Goal: Task Accomplishment & Management: Complete application form

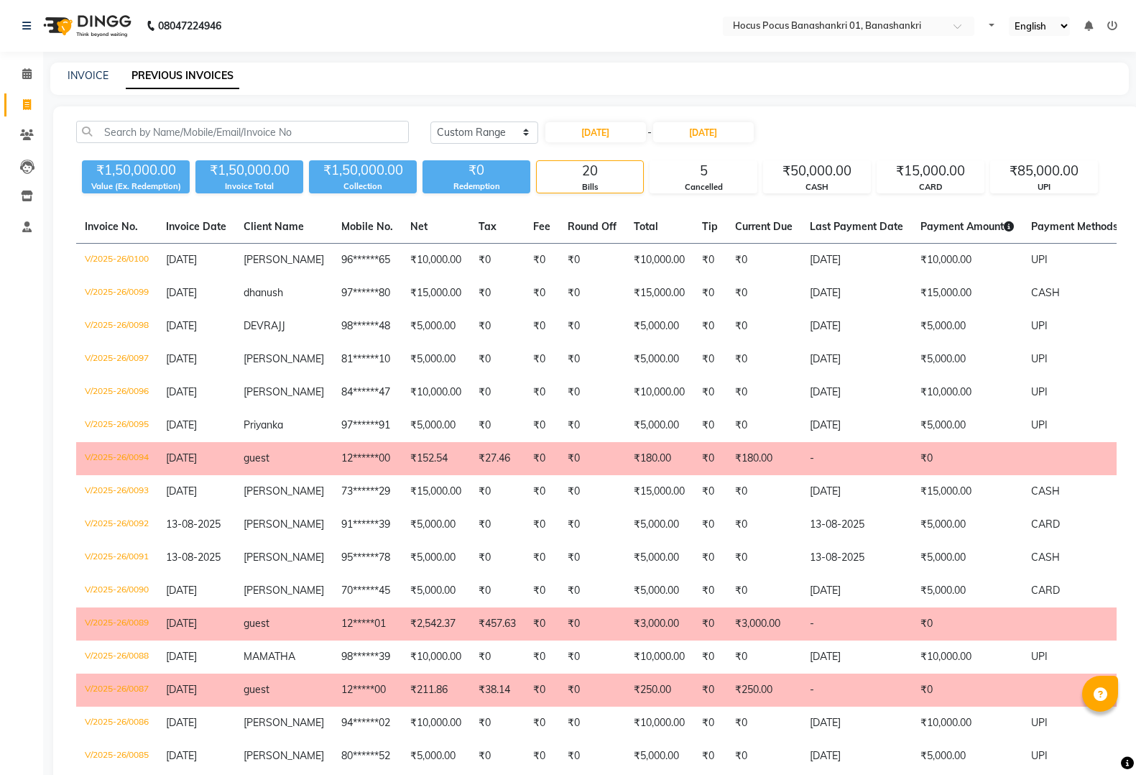
select select "range"
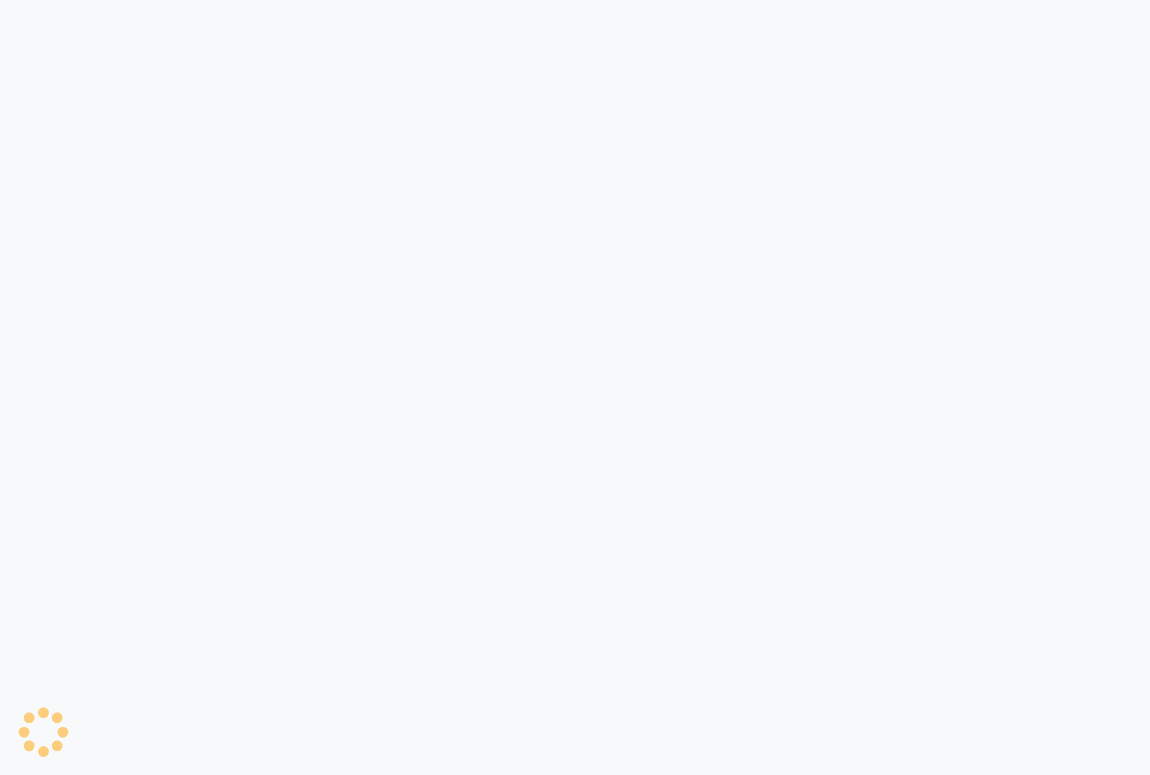
select select "5242"
select select "service"
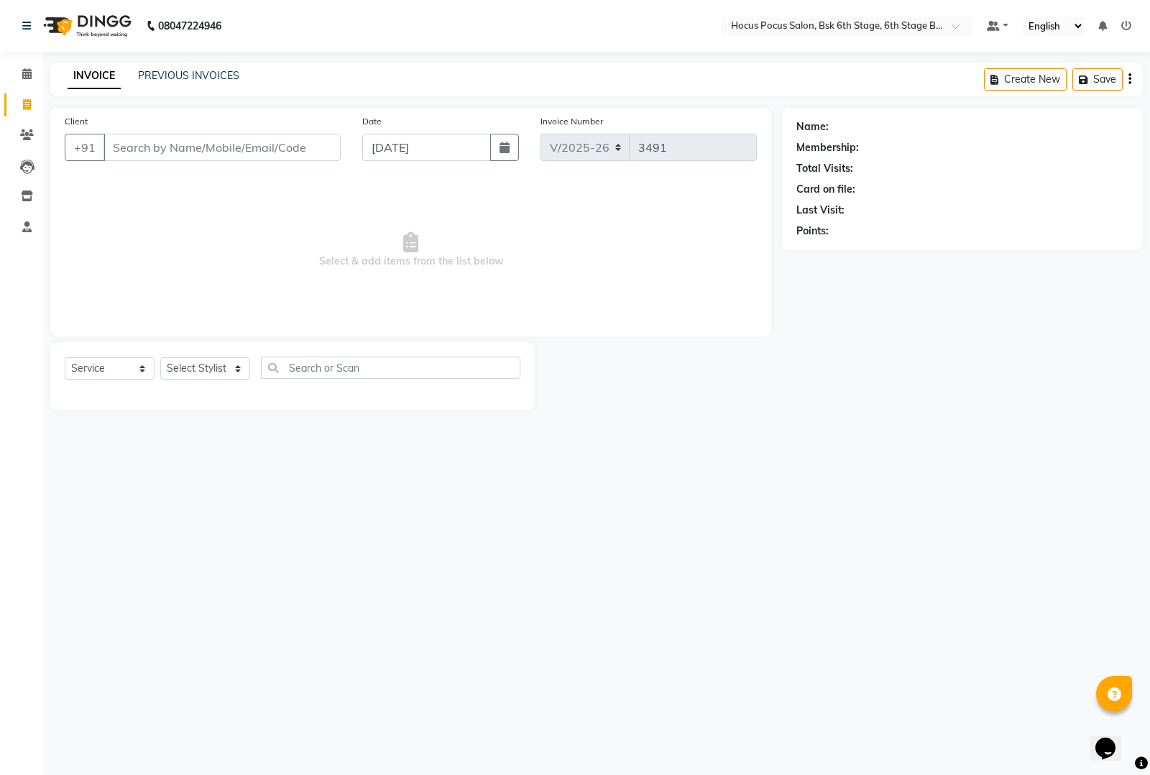
click at [196, 68] on div "PREVIOUS INVOICES" at bounding box center [188, 75] width 101 height 15
click at [196, 69] on link "PREVIOUS INVOICES" at bounding box center [188, 75] width 101 height 13
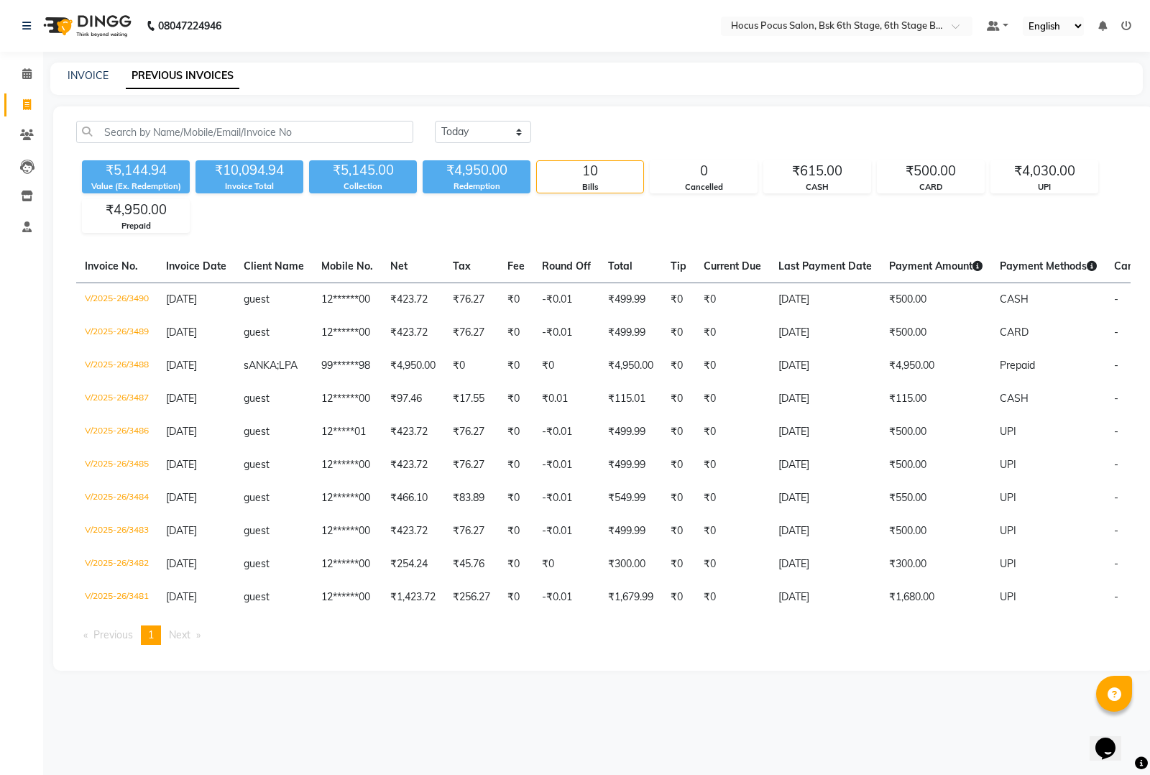
click at [469, 119] on div "[DATE] [DATE] Custom Range ₹5,144.94 Value (Ex. Redemption) ₹10,094.94 Invoice …" at bounding box center [603, 388] width 1100 height 564
click at [487, 132] on select "[DATE] [DATE] Custom Range" at bounding box center [483, 132] width 96 height 22
select select "range"
click at [435, 121] on select "[DATE] [DATE] Custom Range" at bounding box center [483, 132] width 96 height 22
click at [584, 129] on input "[DATE]" at bounding box center [600, 132] width 101 height 20
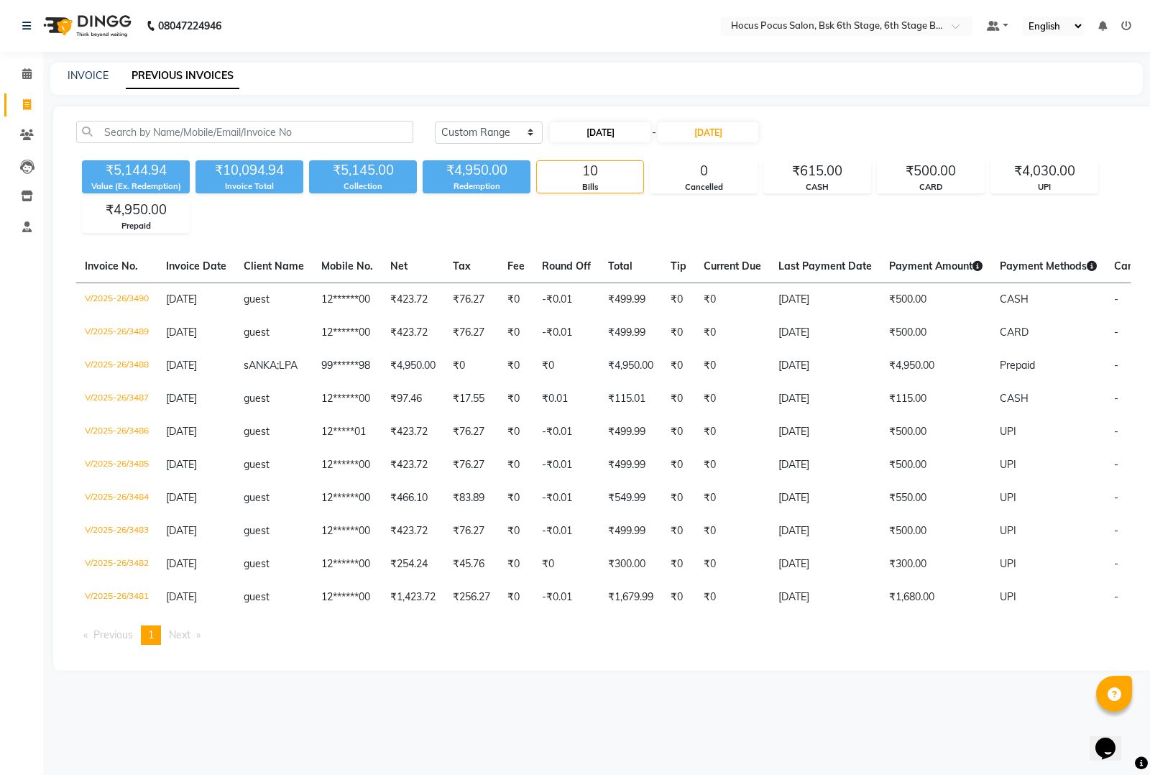
select select "9"
select select "2025"
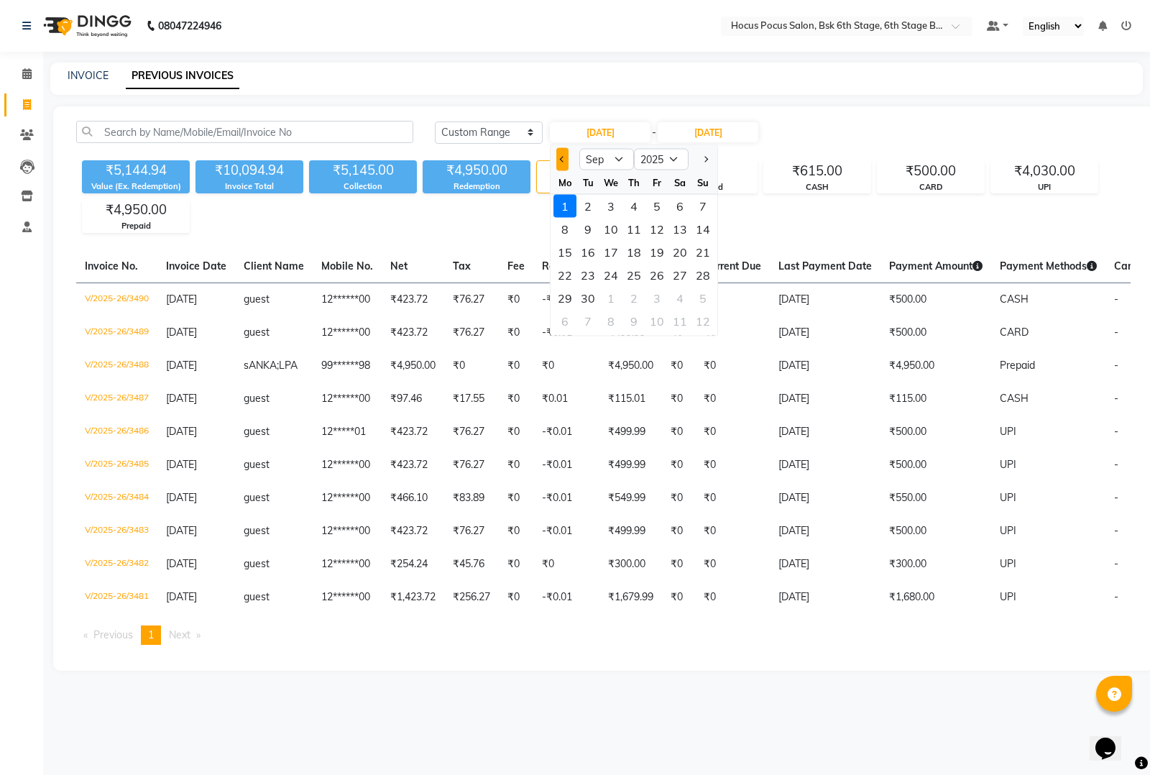
click at [561, 156] on span "Previous month" at bounding box center [563, 159] width 6 height 6
select select "8"
click at [706, 137] on input "[DATE]" at bounding box center [708, 132] width 101 height 20
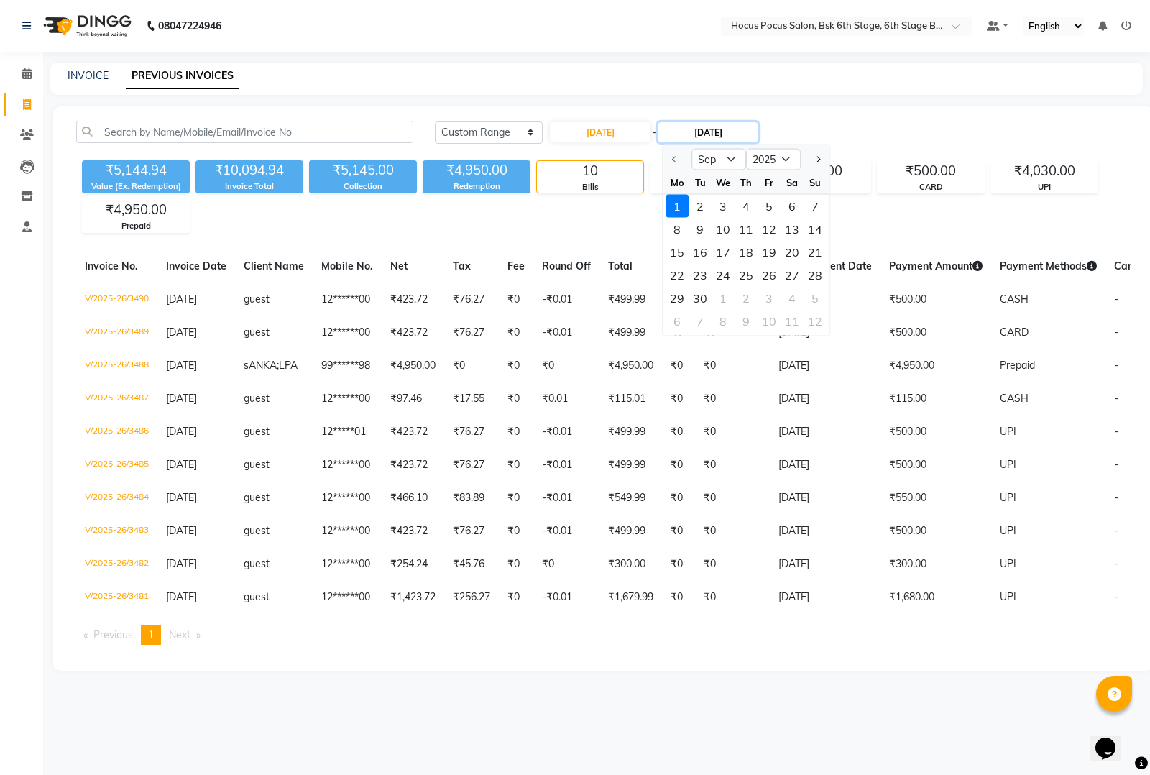
click at [701, 132] on input "[DATE]" at bounding box center [708, 132] width 101 height 20
click at [694, 128] on input "[DATE]" at bounding box center [708, 132] width 101 height 20
click at [732, 124] on input "[DATE]" at bounding box center [708, 132] width 101 height 20
click at [672, 156] on div at bounding box center [677, 159] width 29 height 23
click at [676, 159] on div at bounding box center [677, 159] width 29 height 23
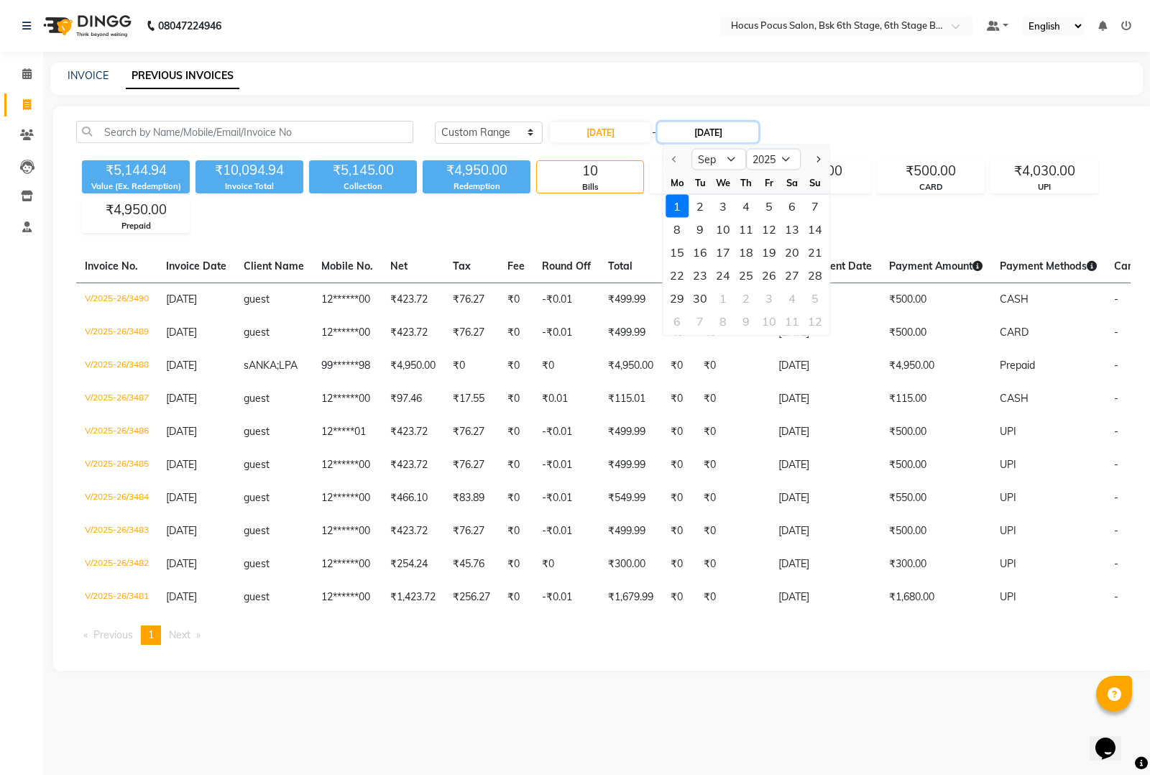
click at [691, 134] on input "[DATE]" at bounding box center [708, 132] width 101 height 20
click at [672, 155] on div at bounding box center [677, 159] width 29 height 23
click at [670, 155] on div at bounding box center [677, 159] width 29 height 23
click at [677, 162] on div at bounding box center [677, 159] width 29 height 23
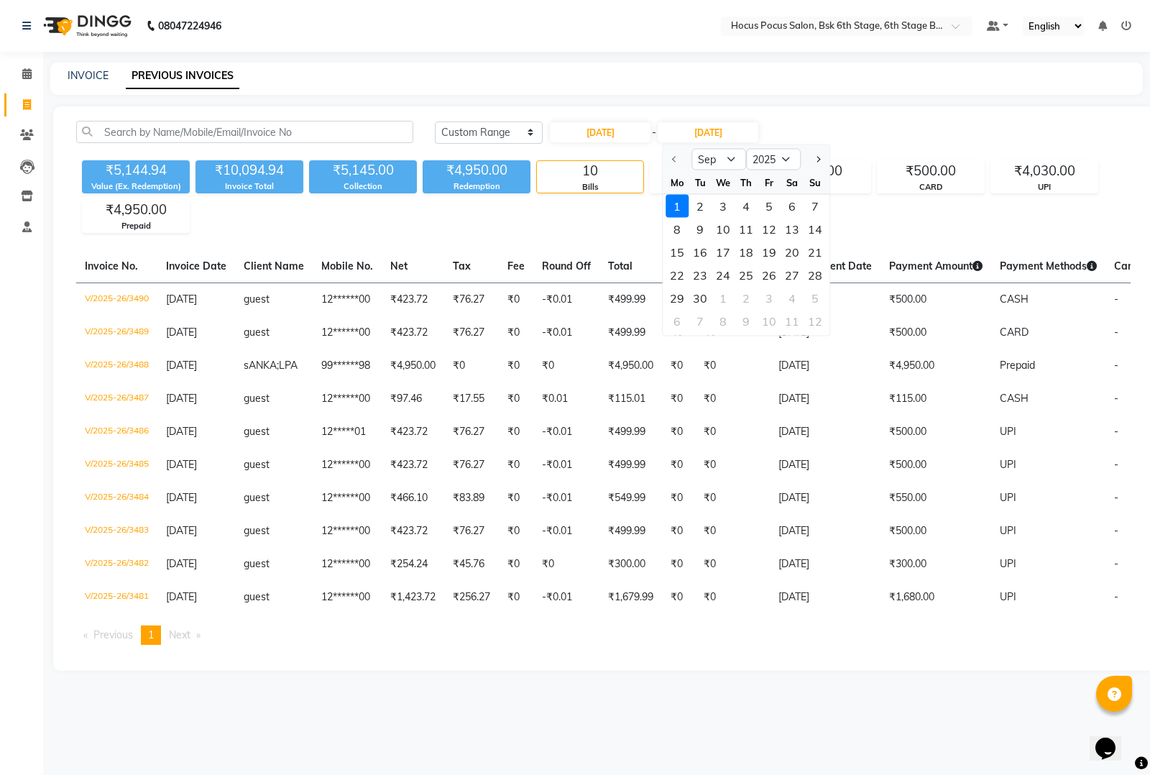
click at [677, 162] on div at bounding box center [677, 159] width 29 height 23
click at [676, 167] on div at bounding box center [677, 159] width 29 height 23
click at [676, 166] on div at bounding box center [677, 159] width 29 height 23
click at [606, 129] on input "[DATE]" at bounding box center [600, 132] width 101 height 20
select select "9"
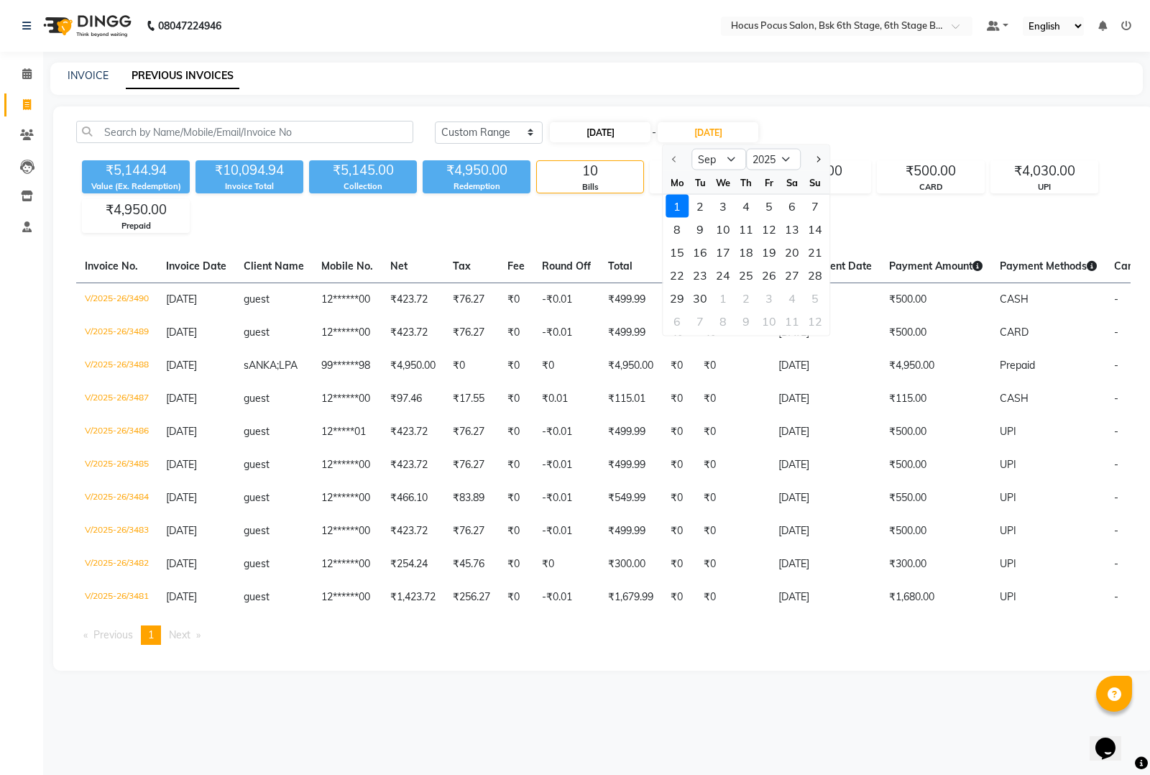
select select "2025"
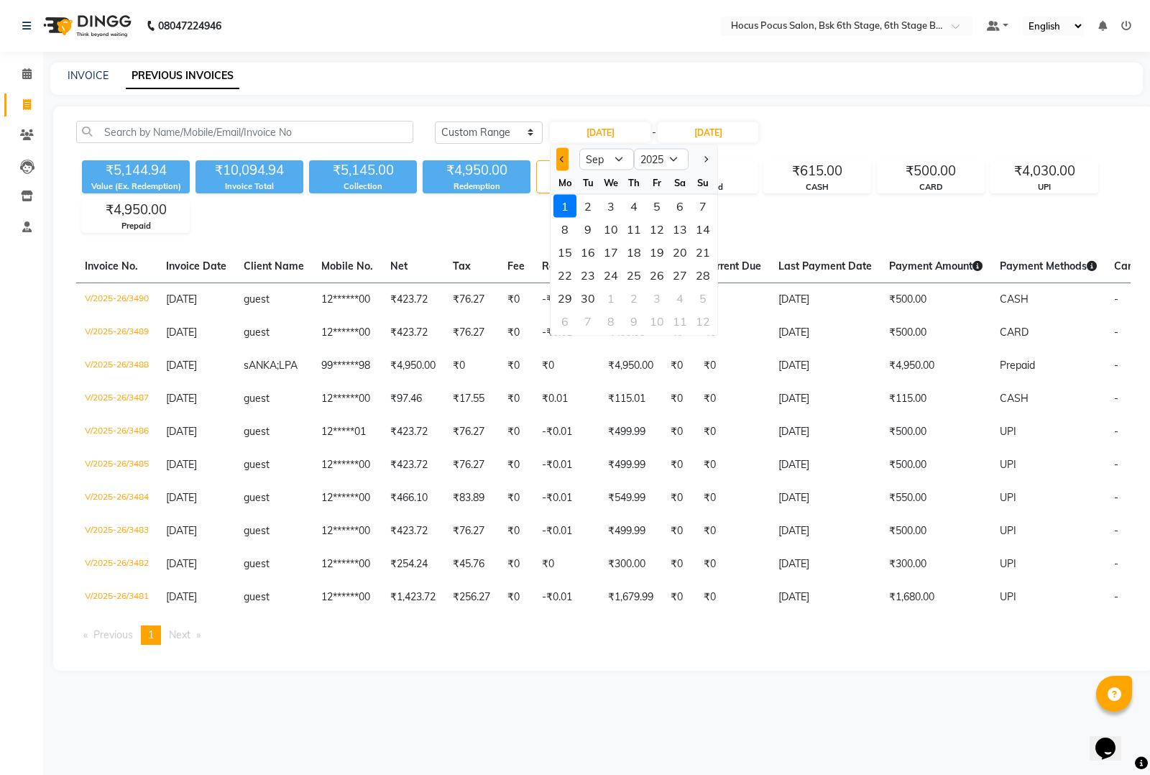
click at [558, 160] on button "Previous month" at bounding box center [562, 159] width 12 height 23
select select "8"
click at [656, 202] on div "1" at bounding box center [656, 206] width 23 height 23
type input "[DATE]"
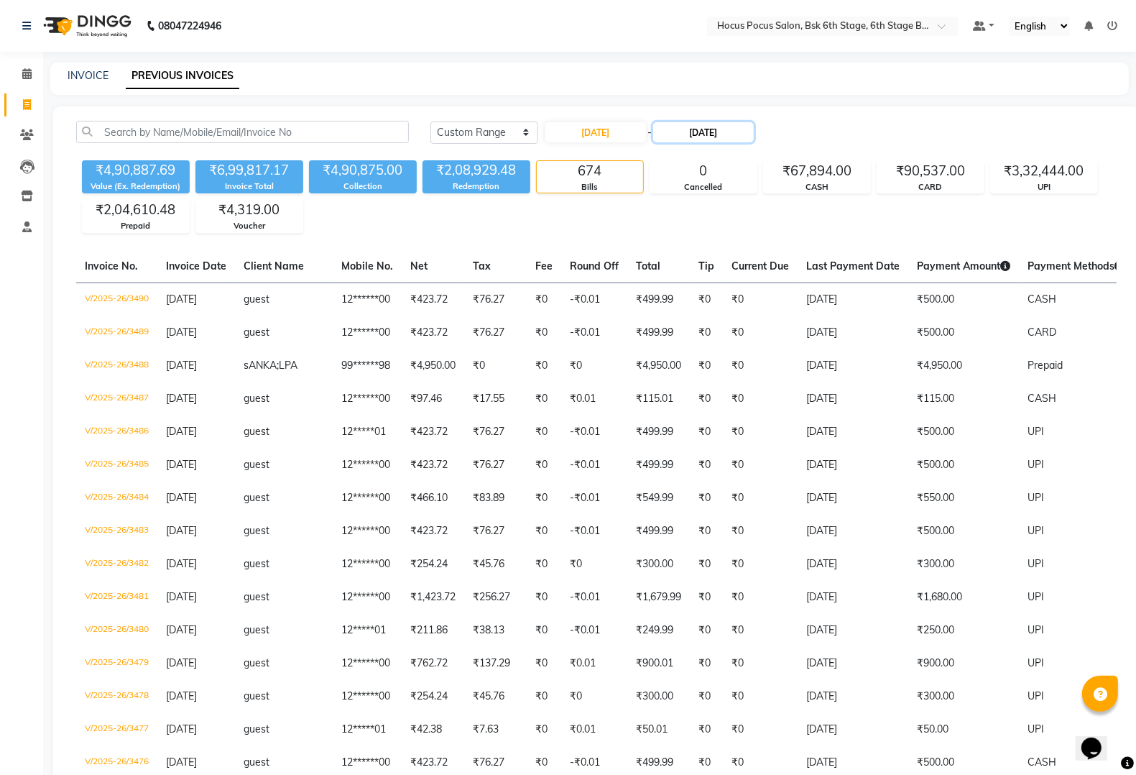
click at [685, 127] on input "[DATE]" at bounding box center [703, 132] width 101 height 20
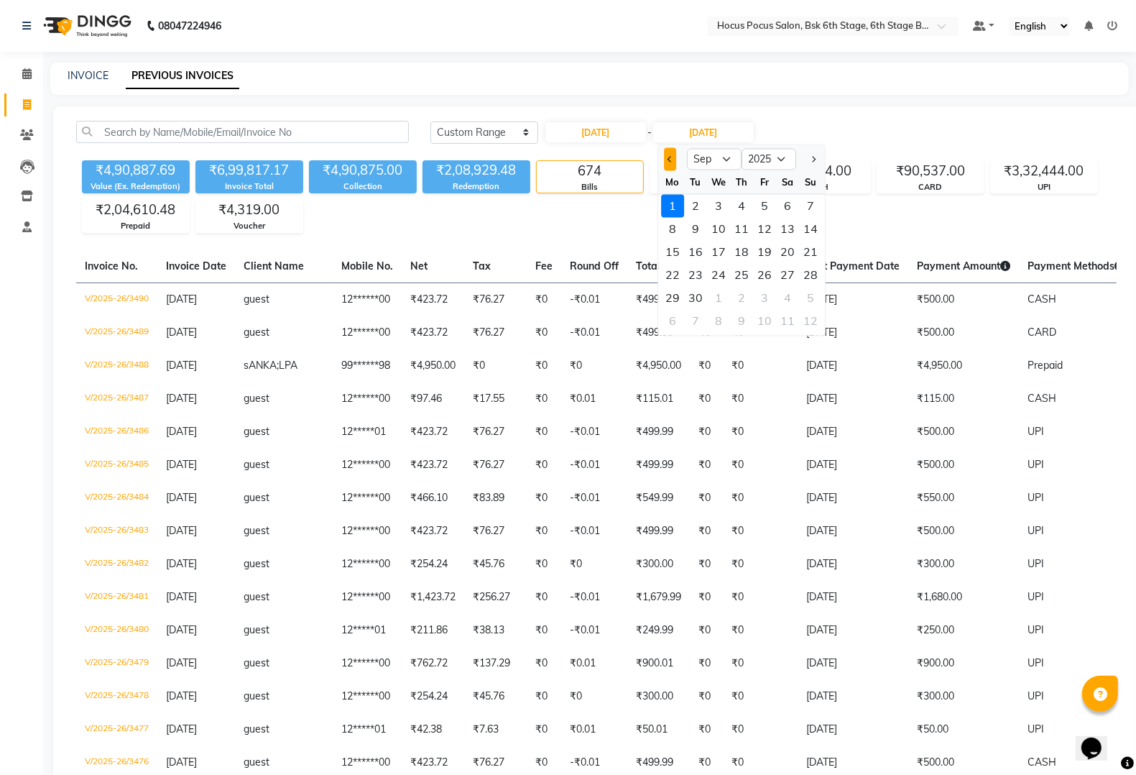
click at [667, 155] on button "Previous month" at bounding box center [670, 159] width 12 height 23
select select "8"
click at [805, 295] on div "31" at bounding box center [810, 298] width 23 height 23
type input "[DATE]"
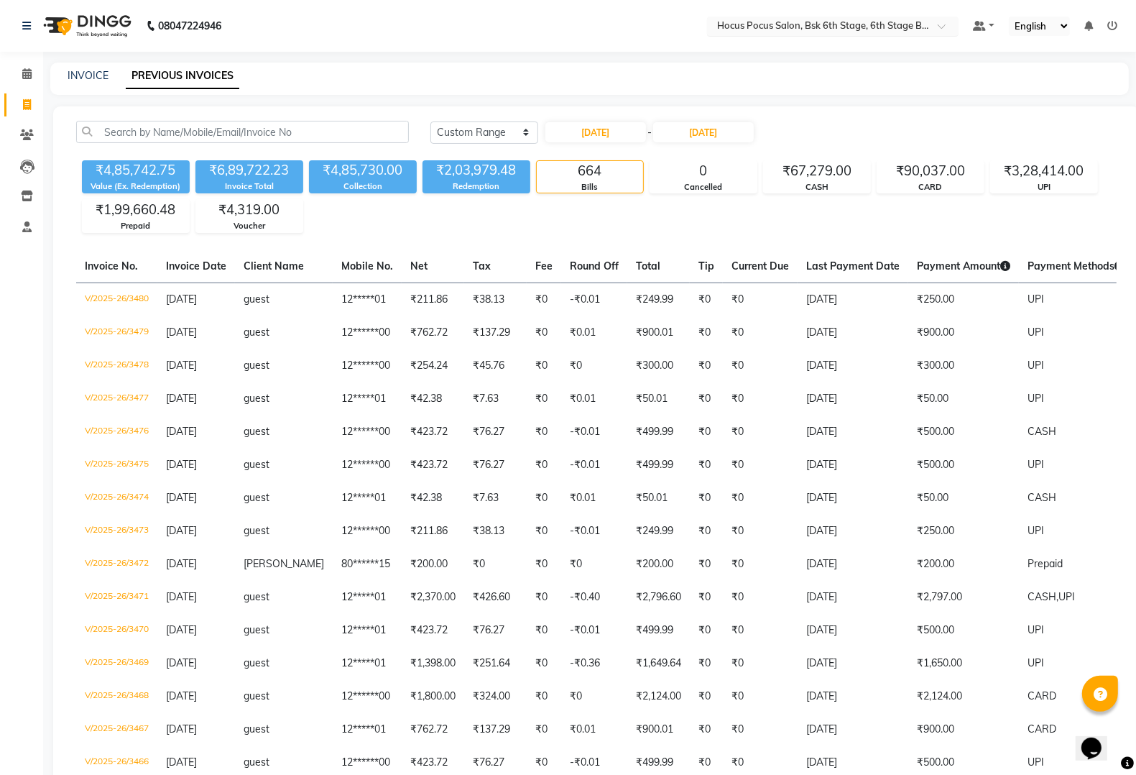
click at [863, 24] on input "text" at bounding box center [818, 27] width 208 height 14
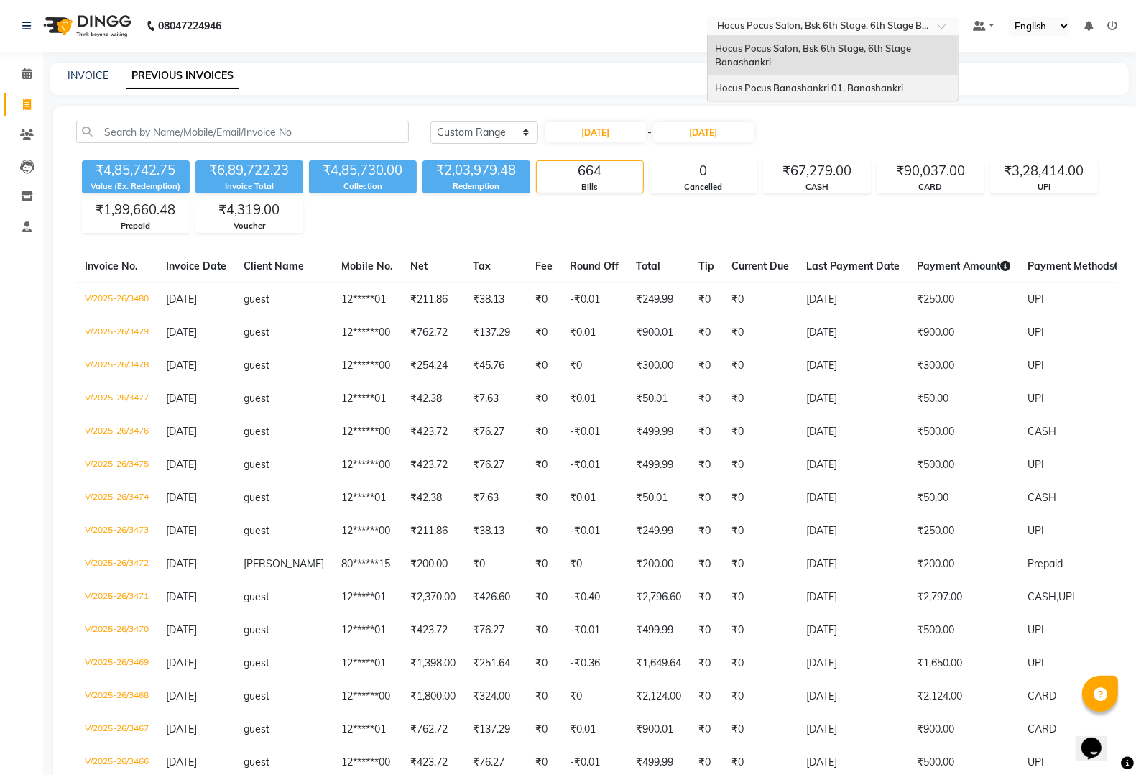
click at [781, 87] on span "Hocus Pocus Banashankri 01, Banashankri" at bounding box center [809, 88] width 188 height 12
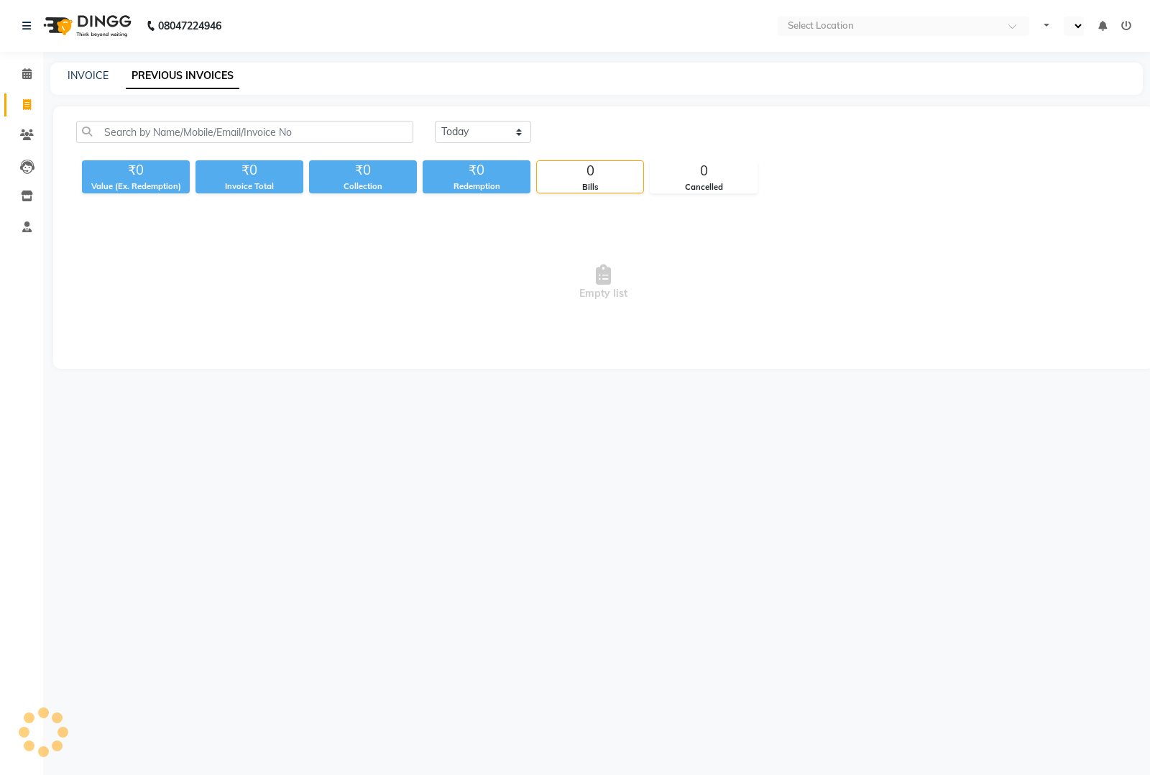
select select "en"
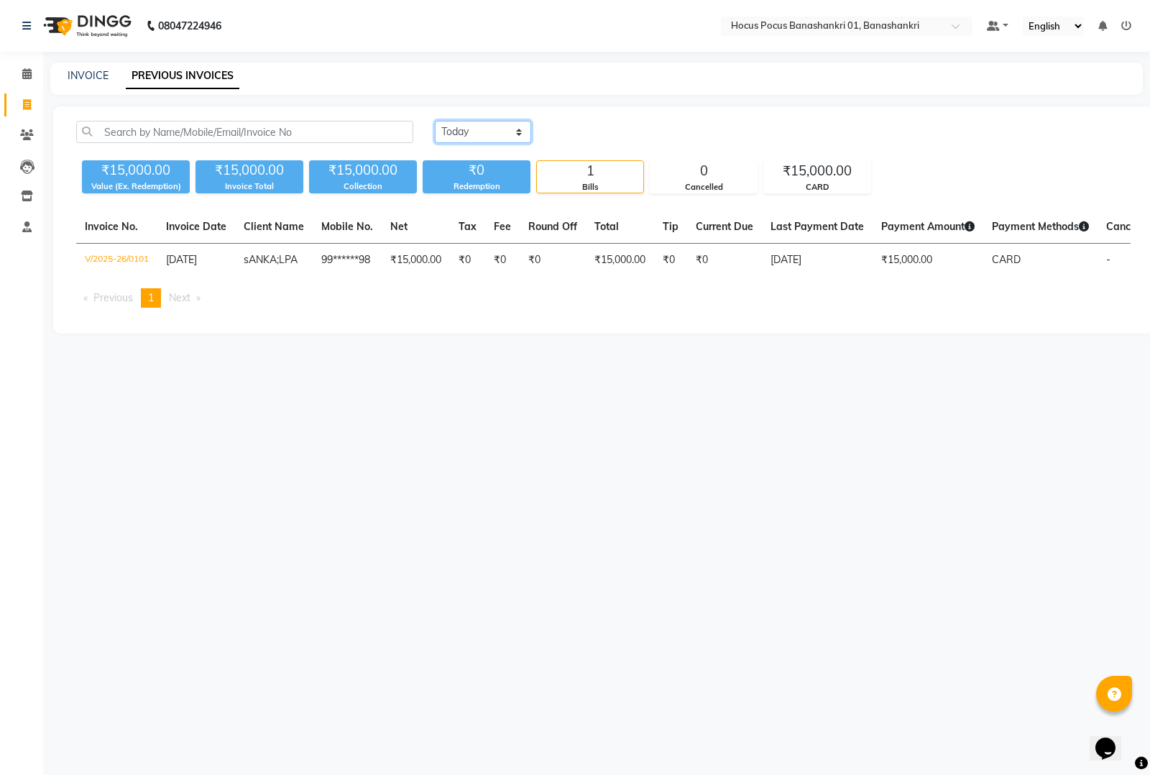
click at [504, 127] on select "Today Yesterday Custom Range" at bounding box center [483, 132] width 96 height 22
select select "range"
click at [435, 121] on select "Today Yesterday Custom Range" at bounding box center [483, 132] width 96 height 22
click at [622, 131] on input "[DATE]" at bounding box center [600, 132] width 101 height 20
select select "9"
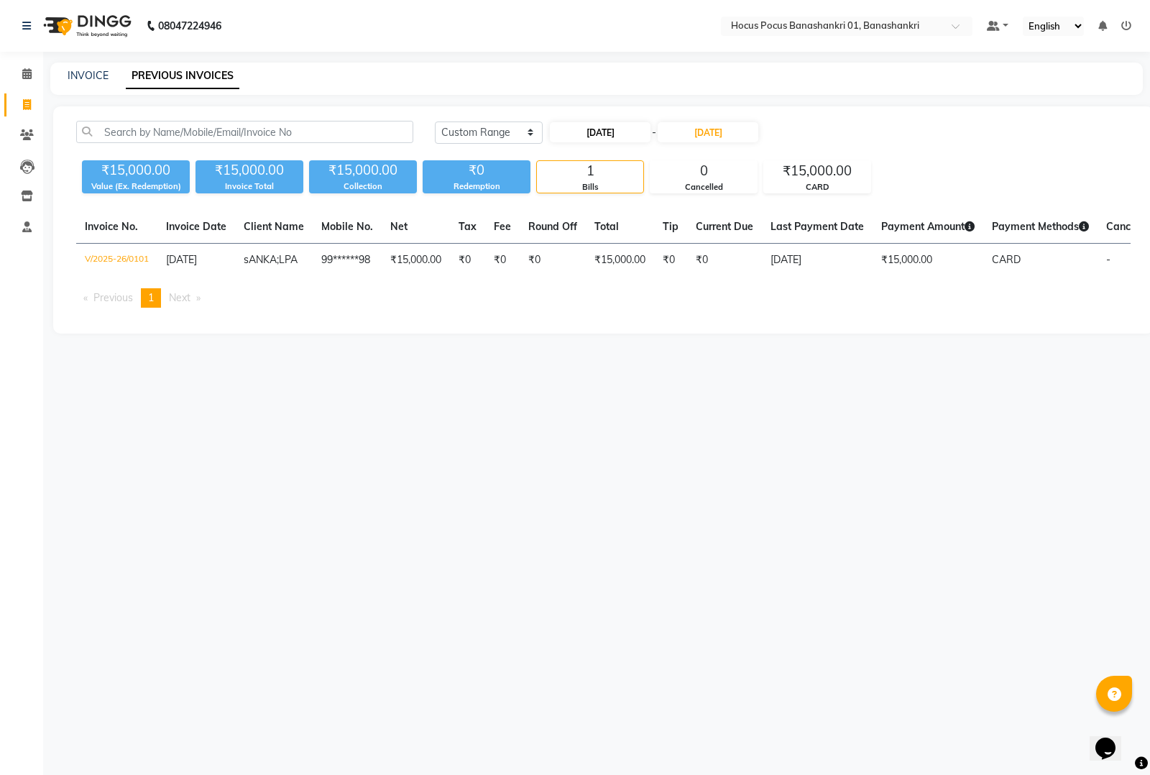
select select "2025"
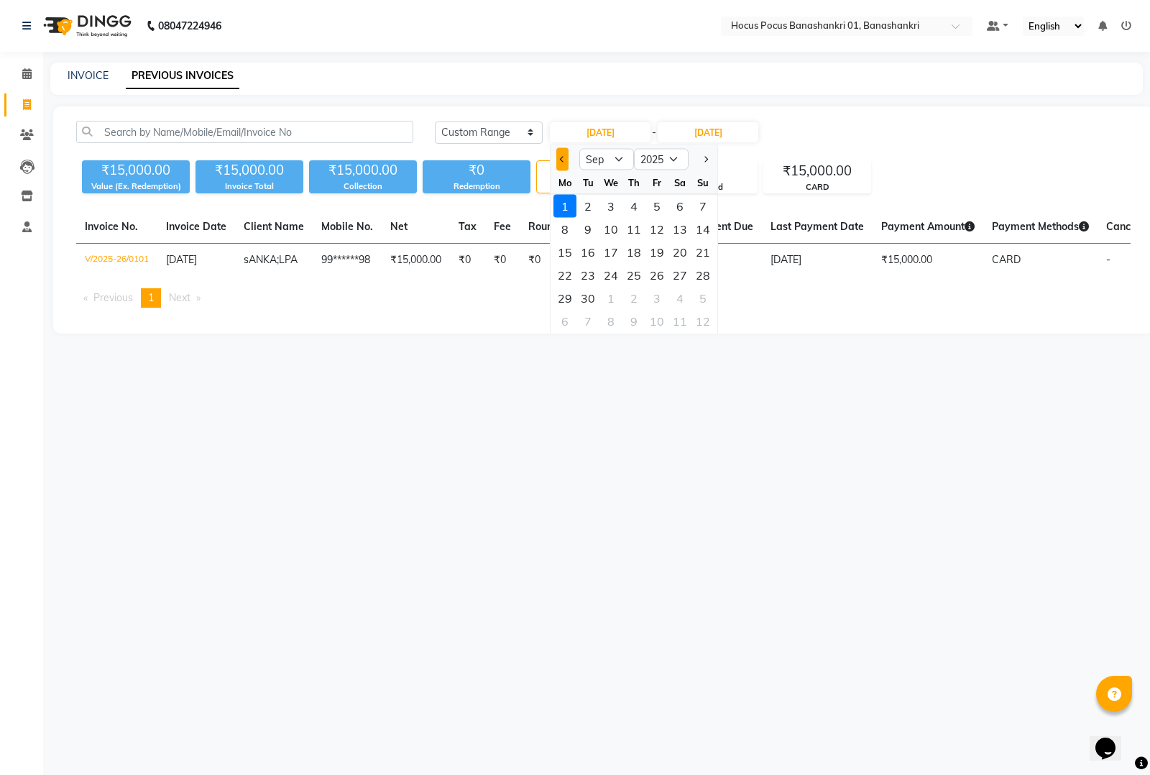
click at [561, 160] on span "Previous month" at bounding box center [563, 159] width 6 height 6
select select "8"
click at [658, 203] on div "1" at bounding box center [656, 206] width 23 height 23
type input "01-08-2025"
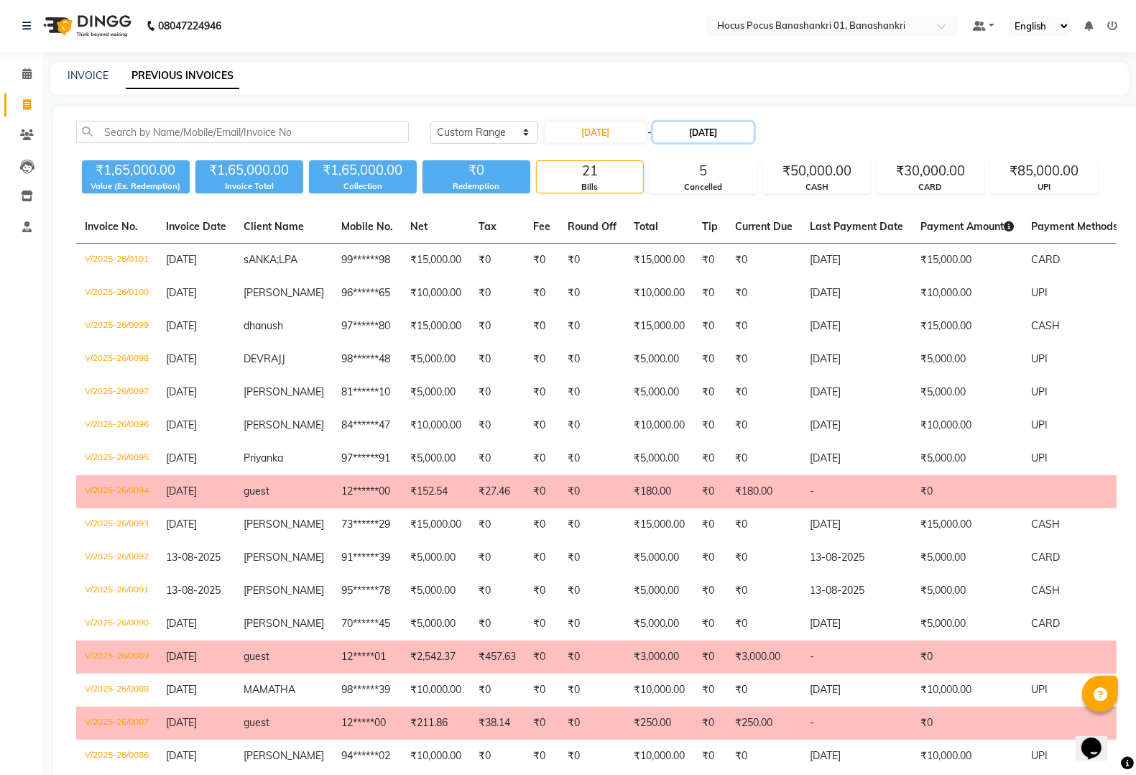
click at [705, 133] on input "[DATE]" at bounding box center [703, 132] width 101 height 20
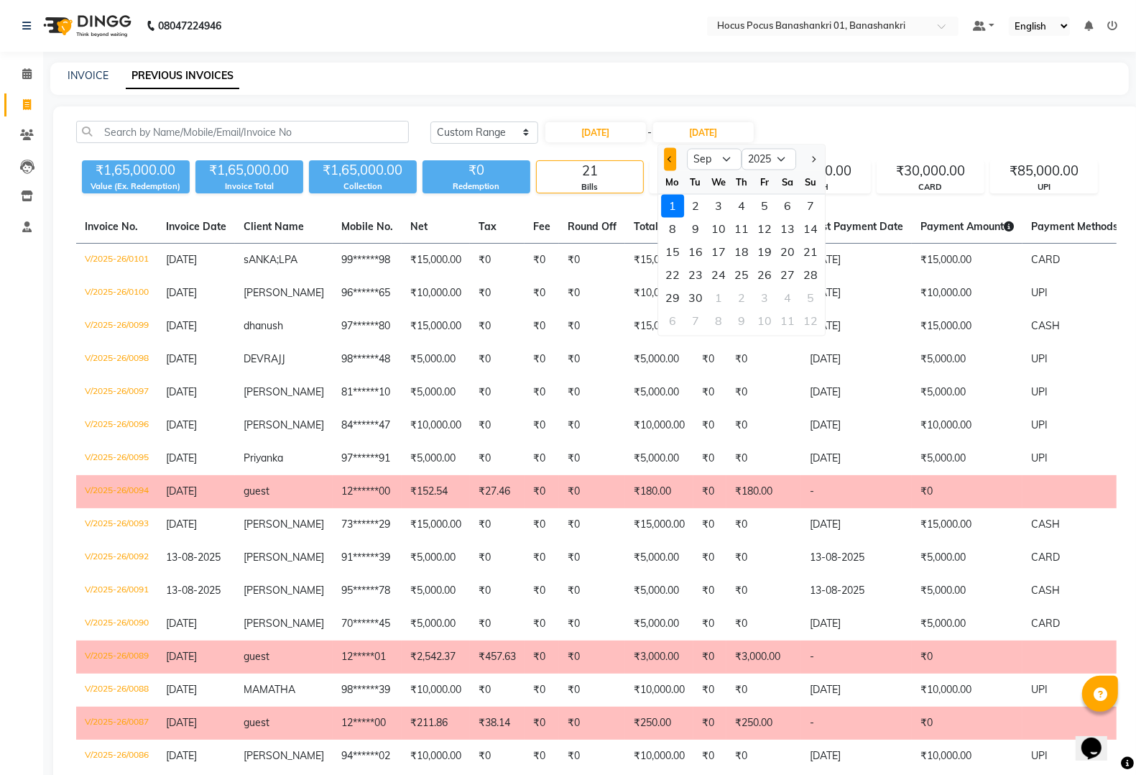
click at [671, 160] on span "Previous month" at bounding box center [671, 159] width 6 height 6
select select "8"
click at [807, 296] on div "31" at bounding box center [810, 298] width 23 height 23
type input "31-08-2025"
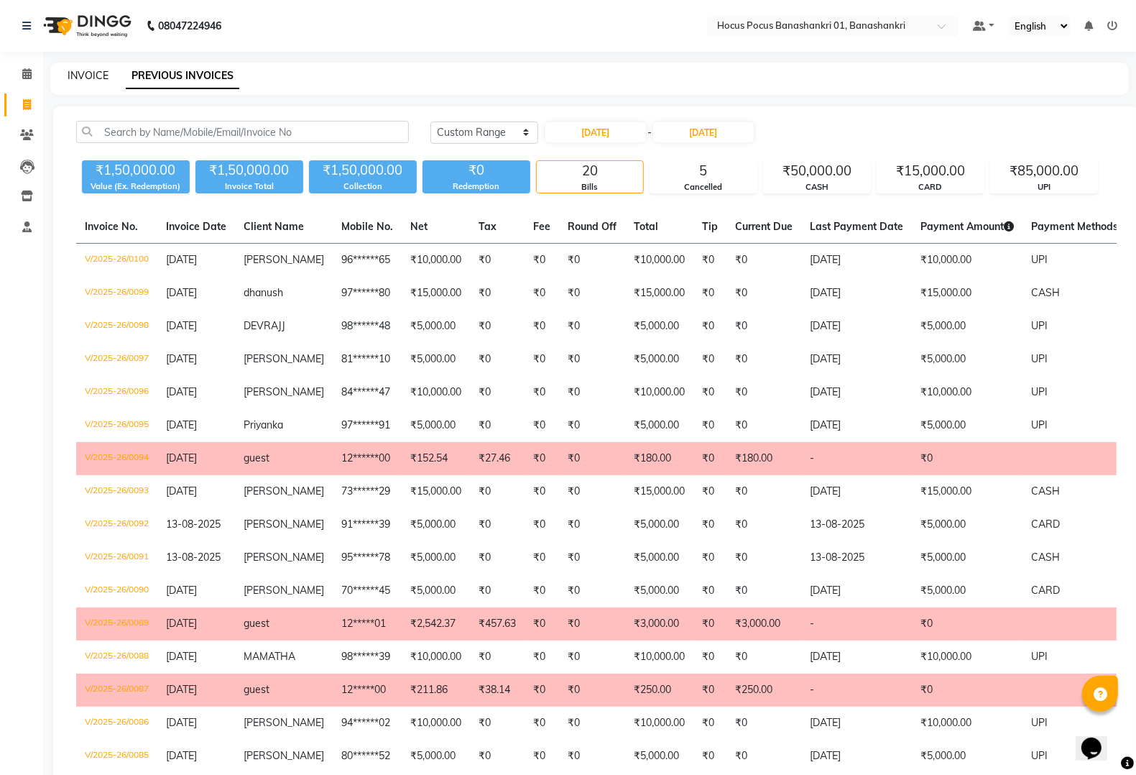
click at [81, 70] on link "INVOICE" at bounding box center [88, 75] width 41 height 13
select select "service"
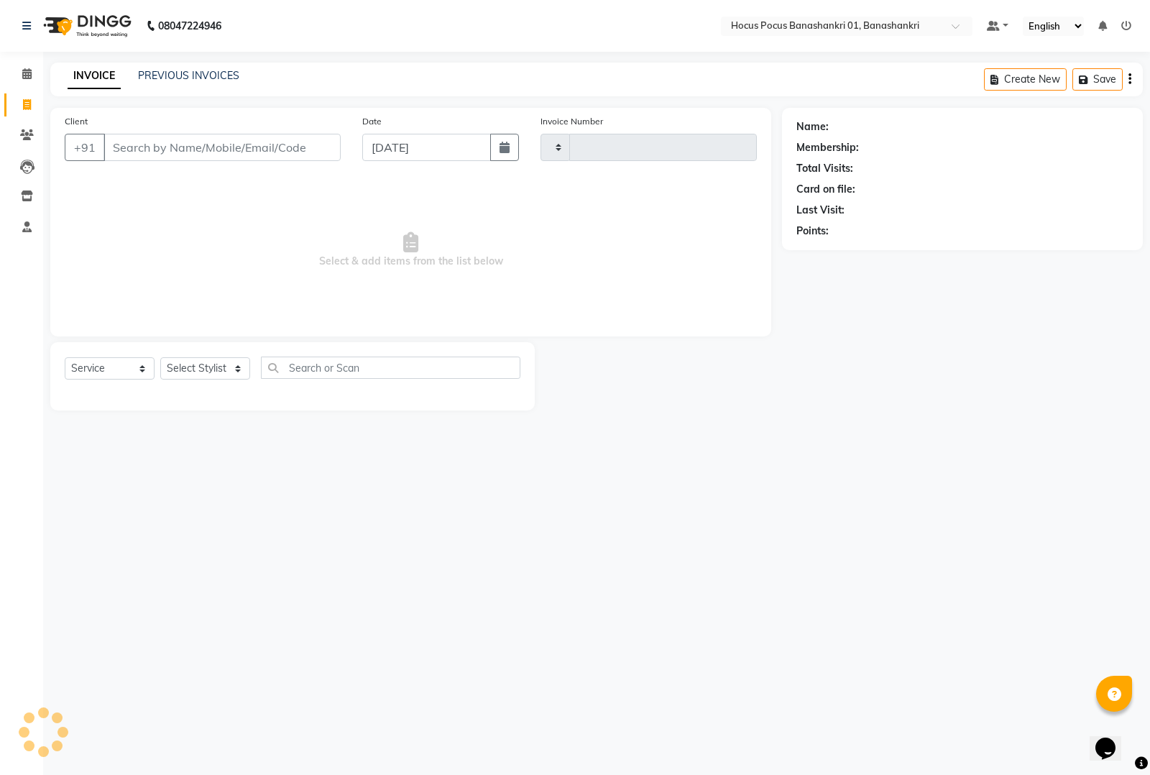
type input "0102"
select select "6513"
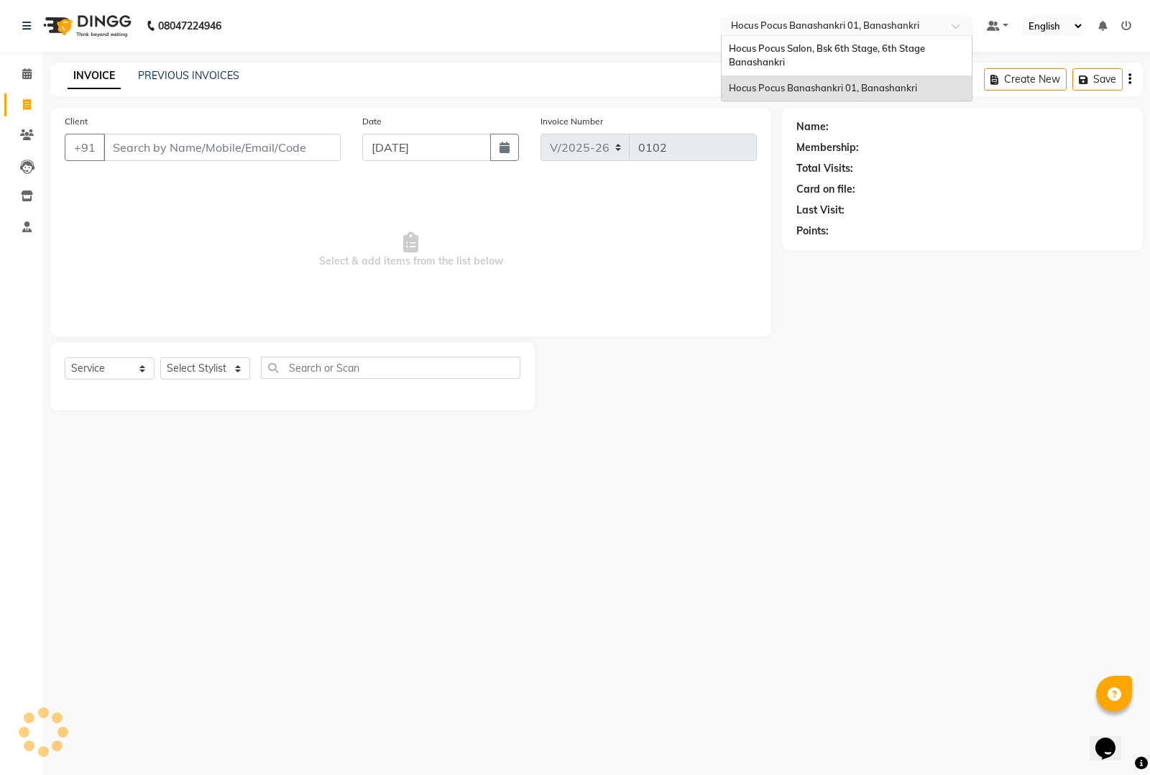
click at [765, 20] on input "text" at bounding box center [832, 27] width 208 height 14
click at [738, 58] on span "Hocus Pocus Salon, Bsk 6th Stage, 6th Stage Banashankri" at bounding box center [828, 55] width 198 height 26
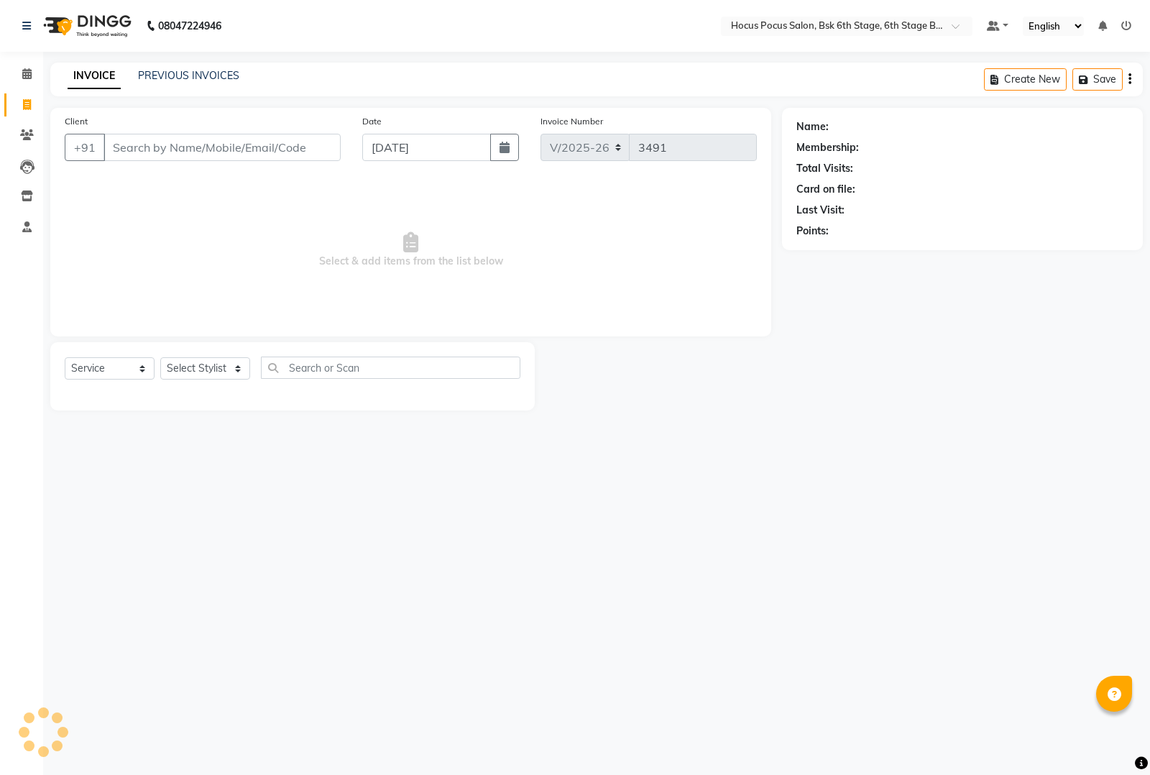
select select "5242"
select select "service"
click at [183, 73] on link "PREVIOUS INVOICES" at bounding box center [188, 75] width 101 height 13
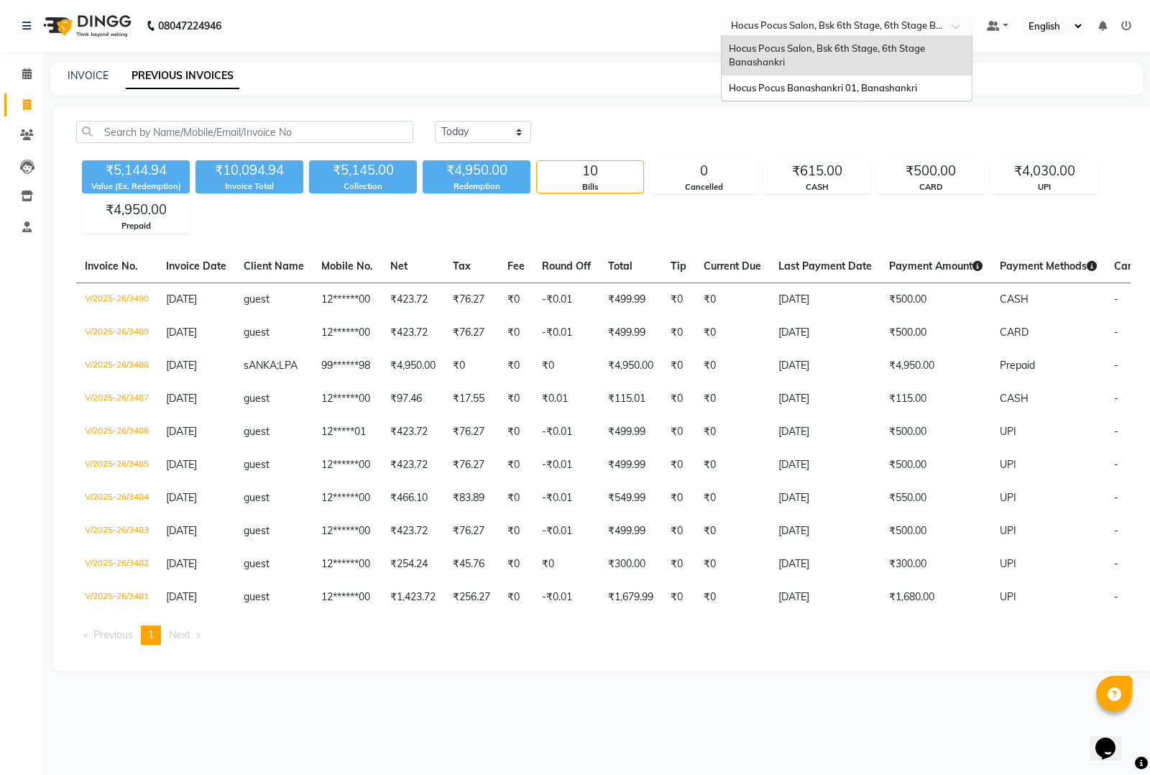
click at [810, 25] on input "text" at bounding box center [832, 27] width 208 height 14
click at [750, 81] on div "Hocus Pocus Banashankri 01, Banashankri" at bounding box center [847, 88] width 250 height 26
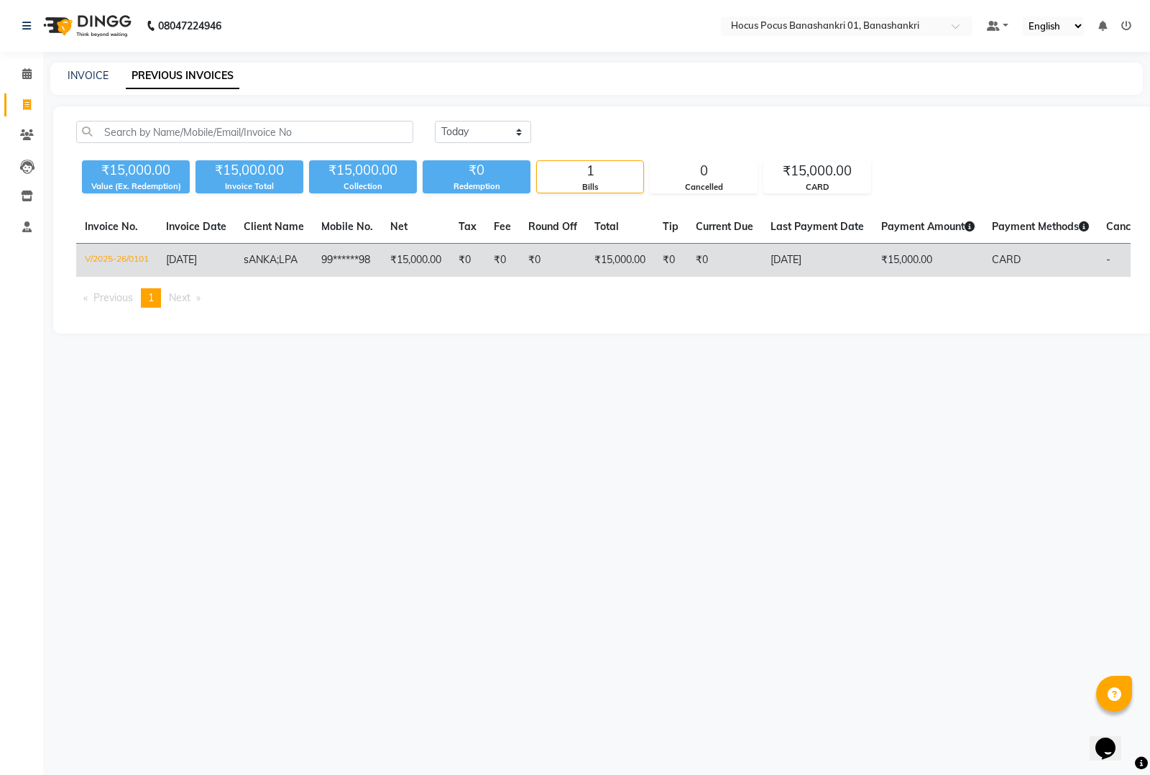
click at [292, 259] on span "sANKA;LPA" at bounding box center [271, 259] width 54 height 13
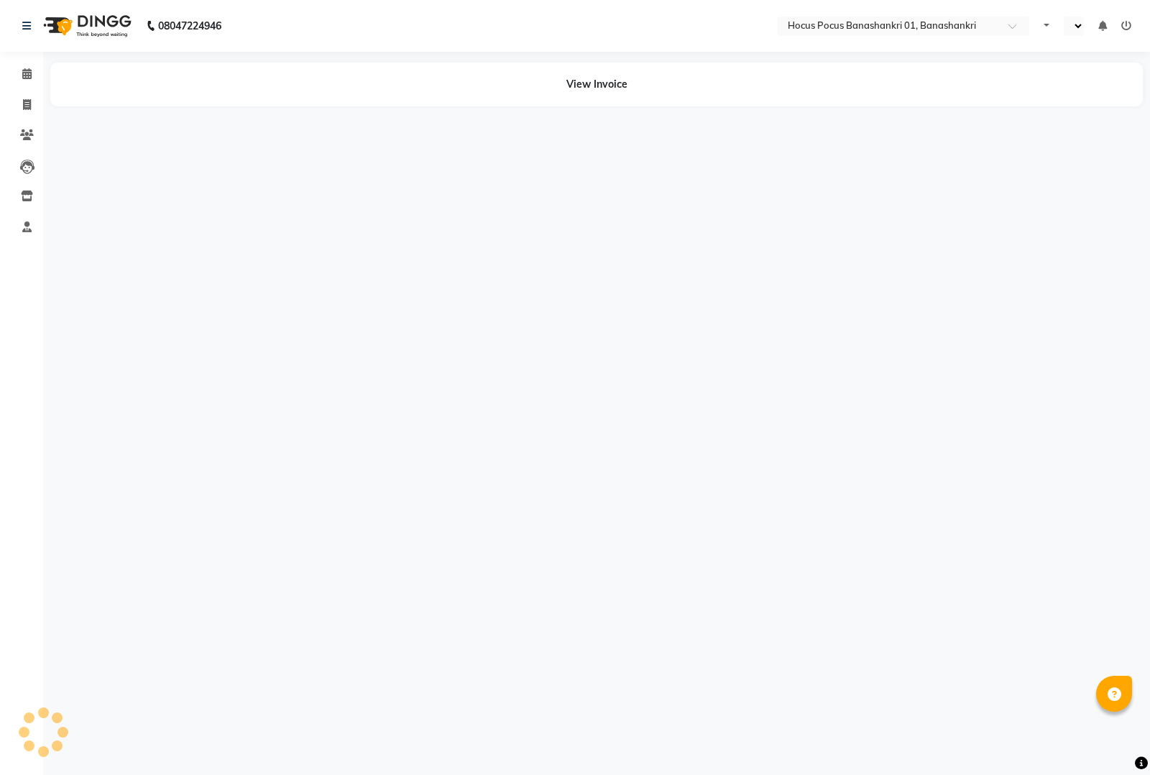
select select "en"
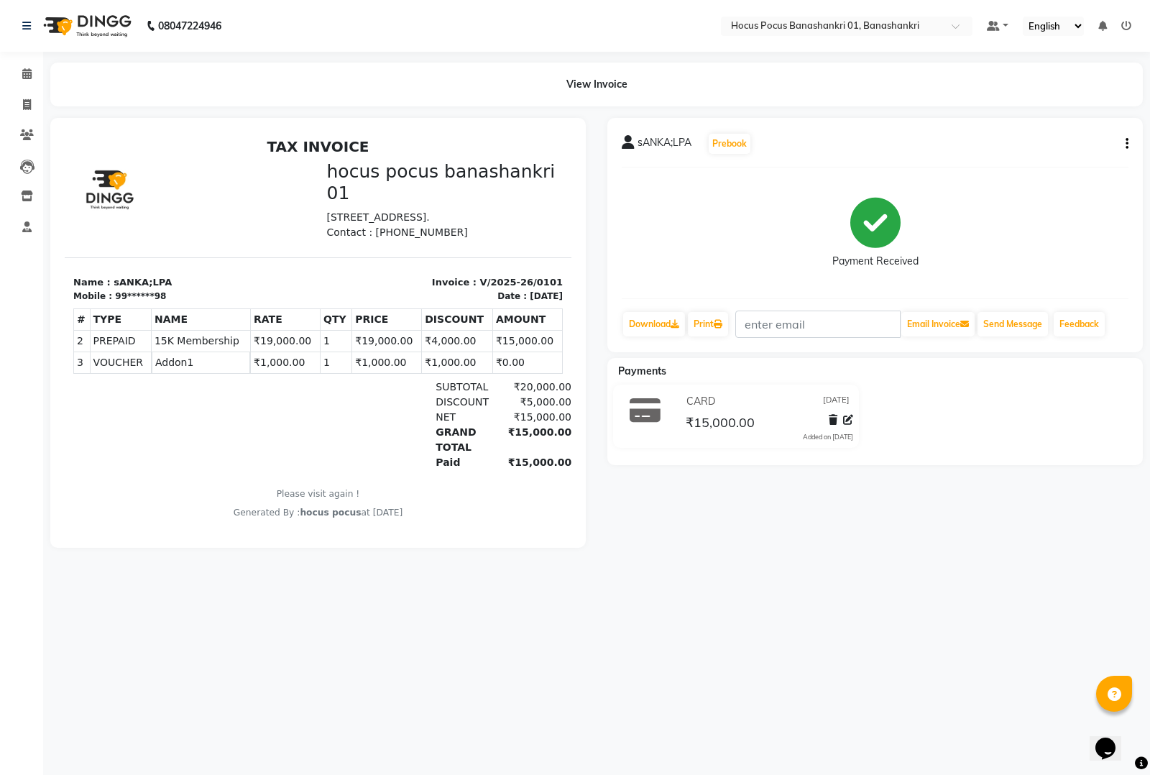
click at [1122, 142] on button "button" at bounding box center [1124, 144] width 9 height 15
click at [1054, 130] on div "Edit Invoice" at bounding box center [1071, 135] width 65 height 18
select select "service"
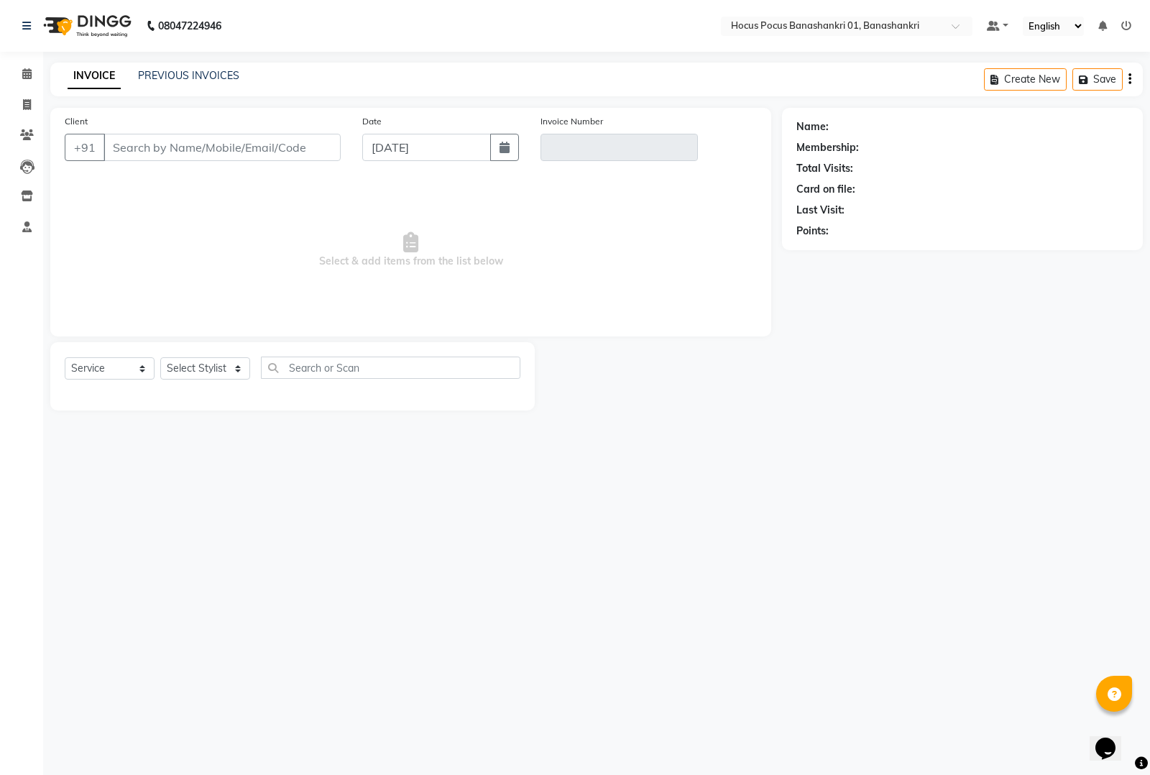
type input "99******98"
type input "V/2025-26/0101"
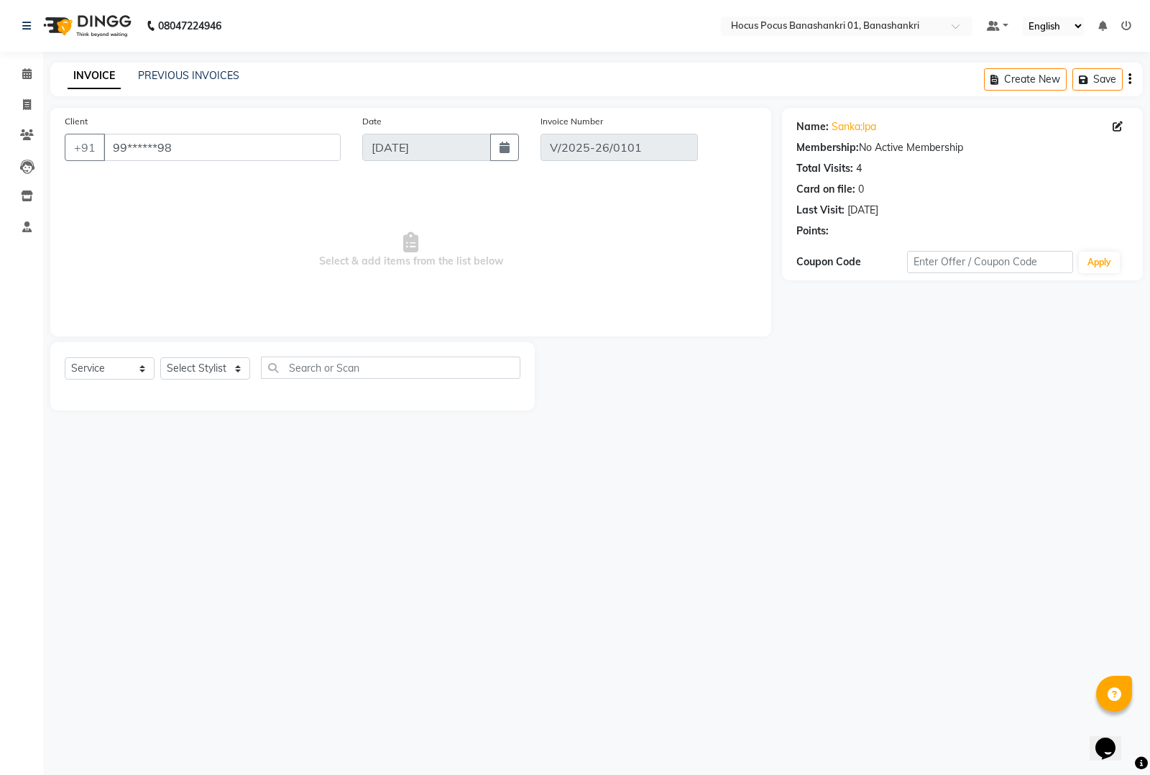
select select "select"
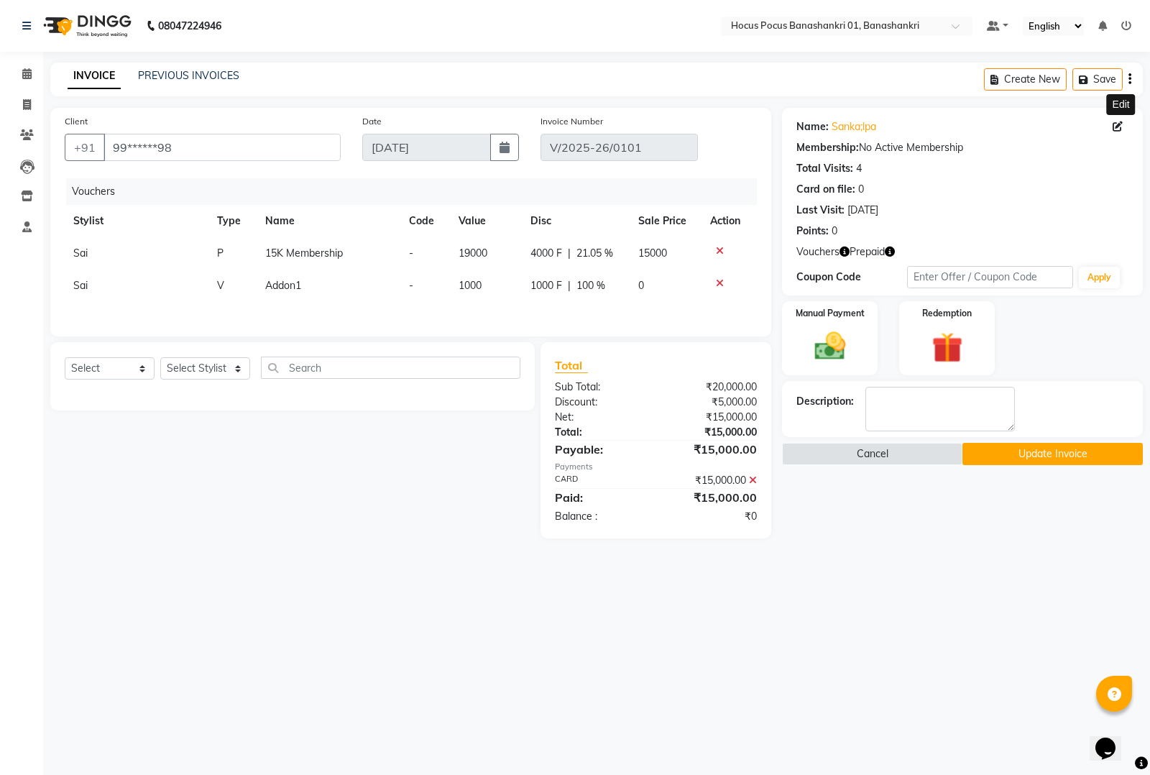
click at [1114, 122] on icon at bounding box center [1118, 126] width 10 height 10
select select "female"
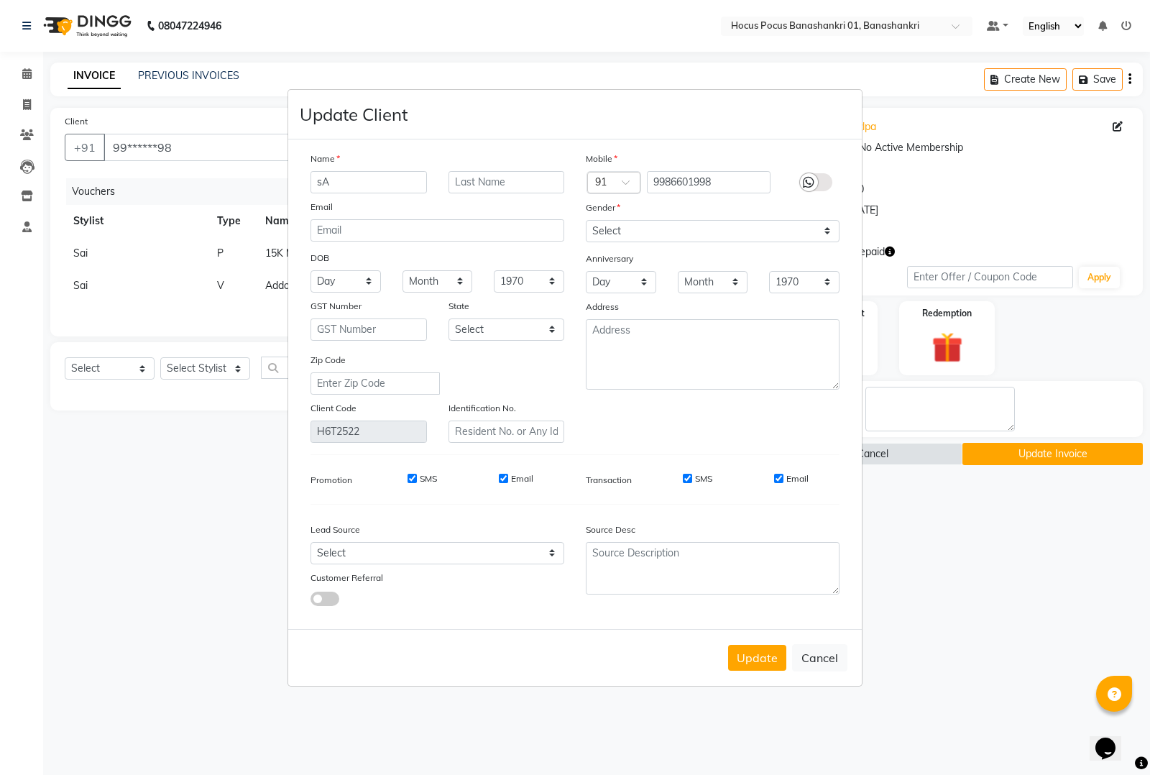
type input "s"
type input "Sankalpa"
click at [758, 655] on button "Update" at bounding box center [757, 658] width 58 height 26
select select
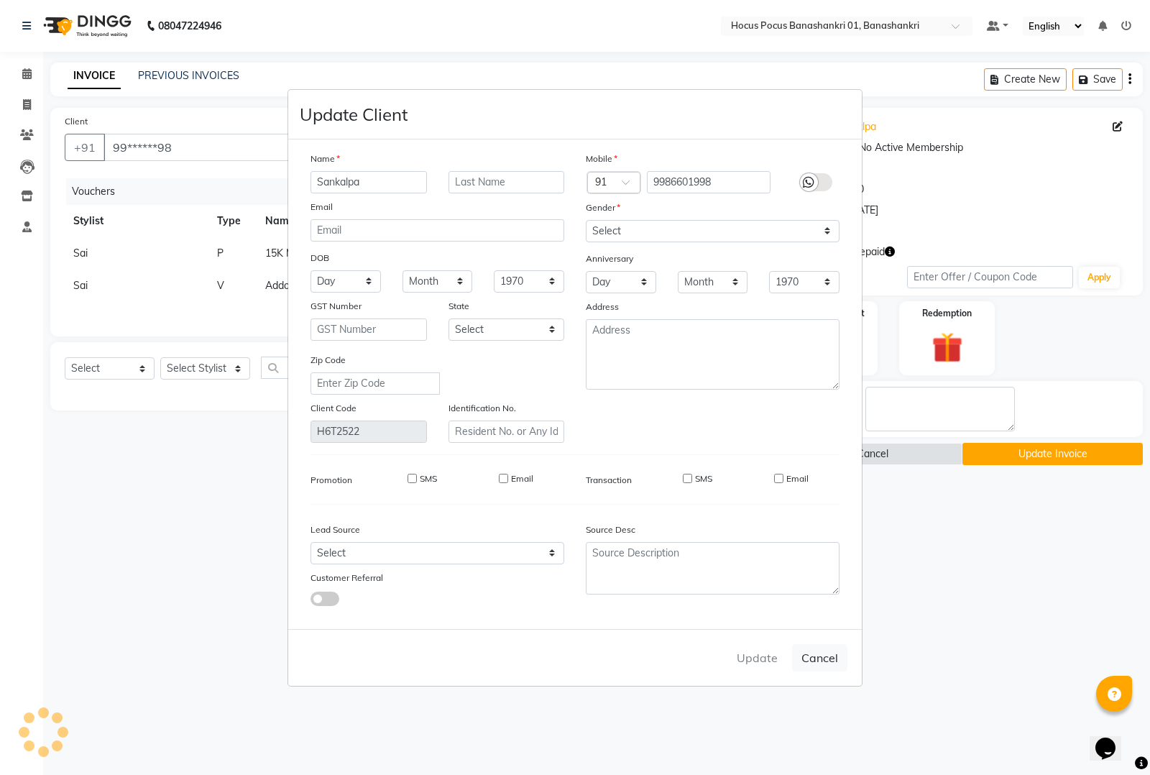
select select
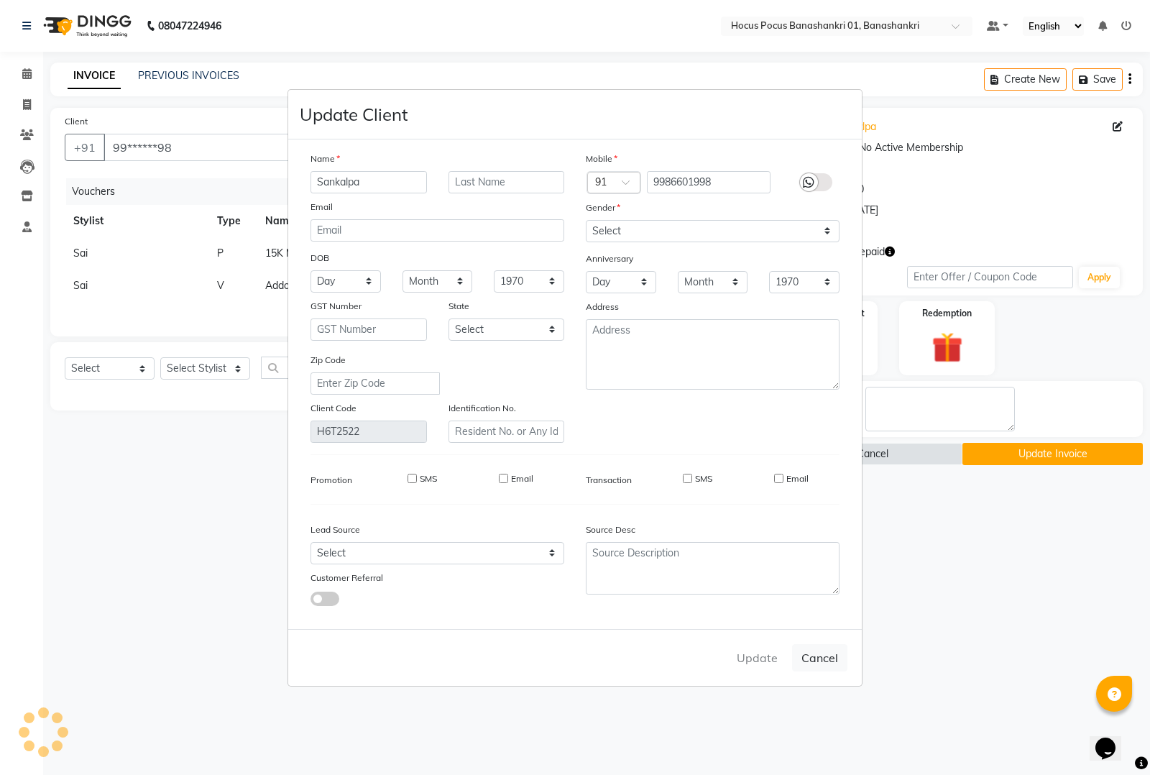
select select
checkbox input "false"
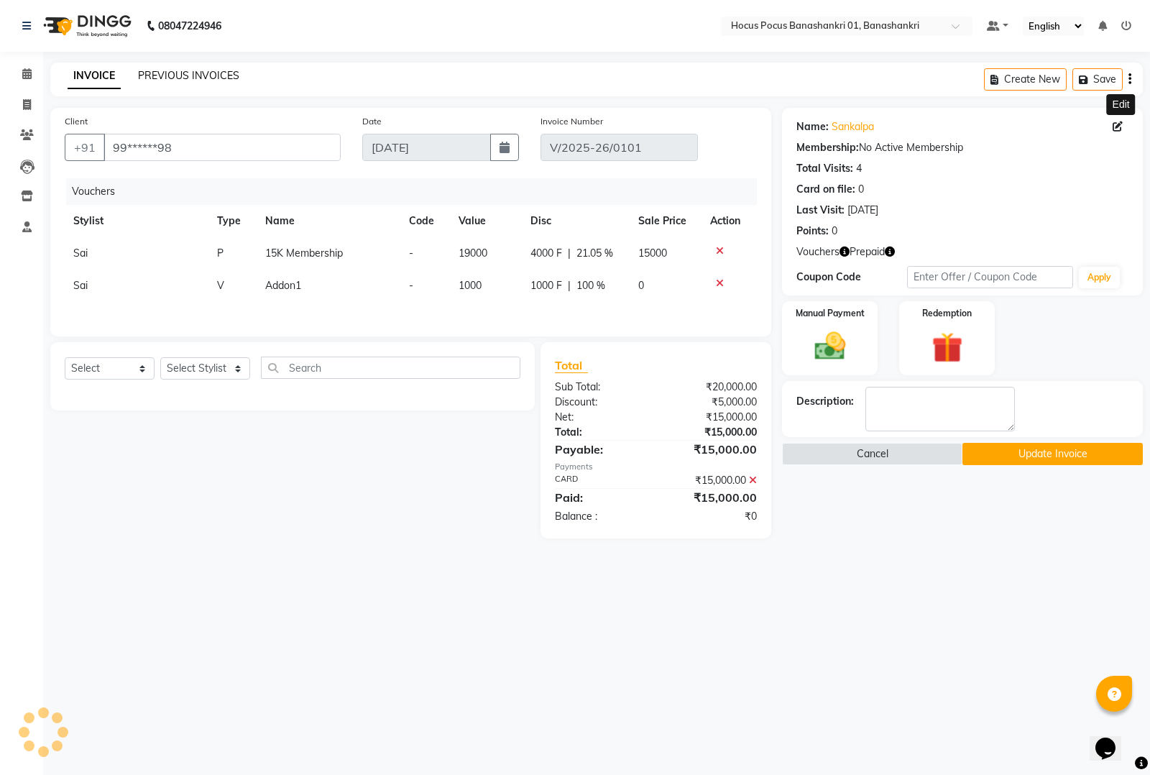
click at [173, 70] on link "PREVIOUS INVOICES" at bounding box center [188, 75] width 101 height 13
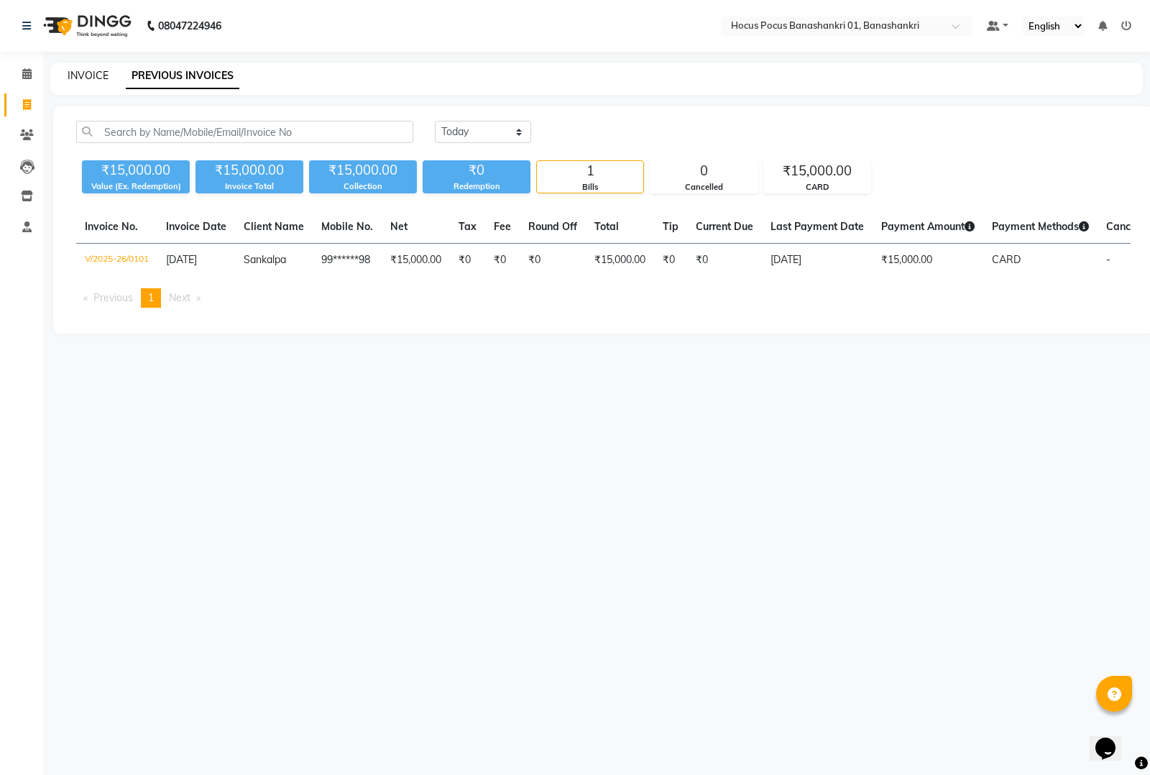
click at [85, 69] on link "INVOICE" at bounding box center [88, 75] width 41 height 13
select select "6513"
select select "service"
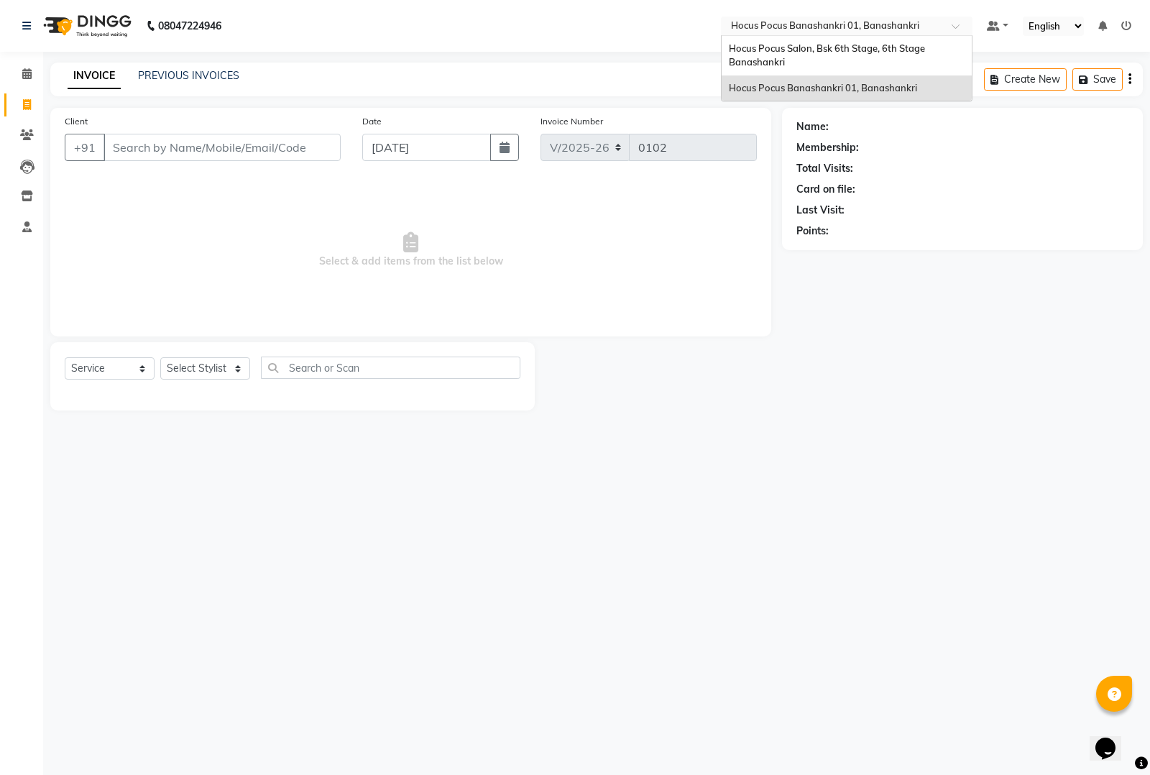
click at [830, 20] on input "text" at bounding box center [832, 27] width 208 height 14
click at [757, 51] on span "Hocus Pocus Salon, Bsk 6th Stage, 6th Stage Banashankri" at bounding box center [828, 55] width 198 height 26
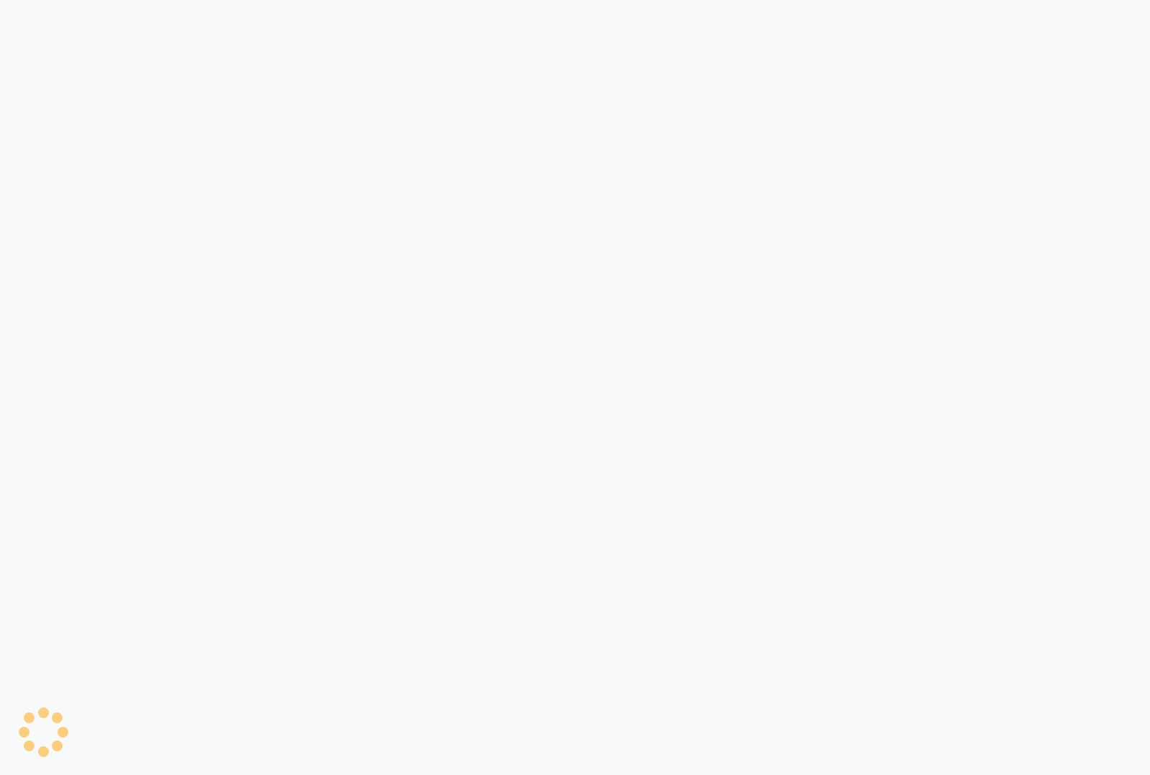
select select "5242"
select select "service"
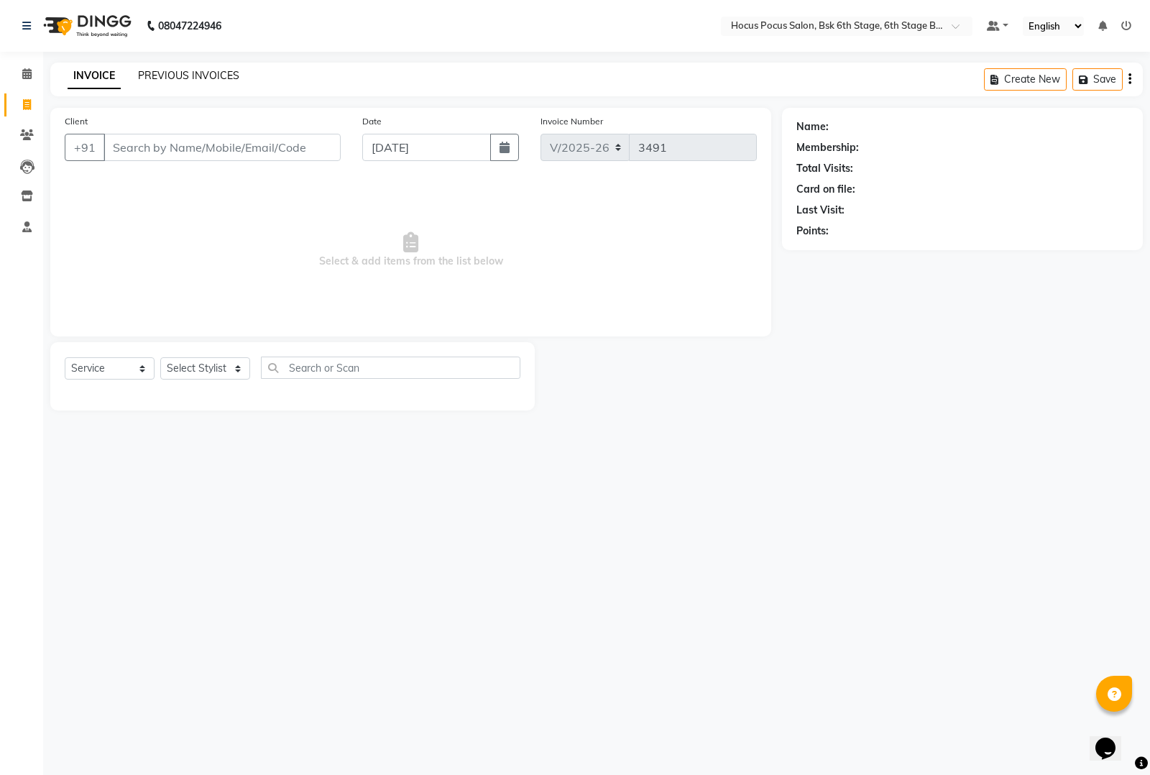
click at [223, 70] on link "PREVIOUS INVOICES" at bounding box center [188, 75] width 101 height 13
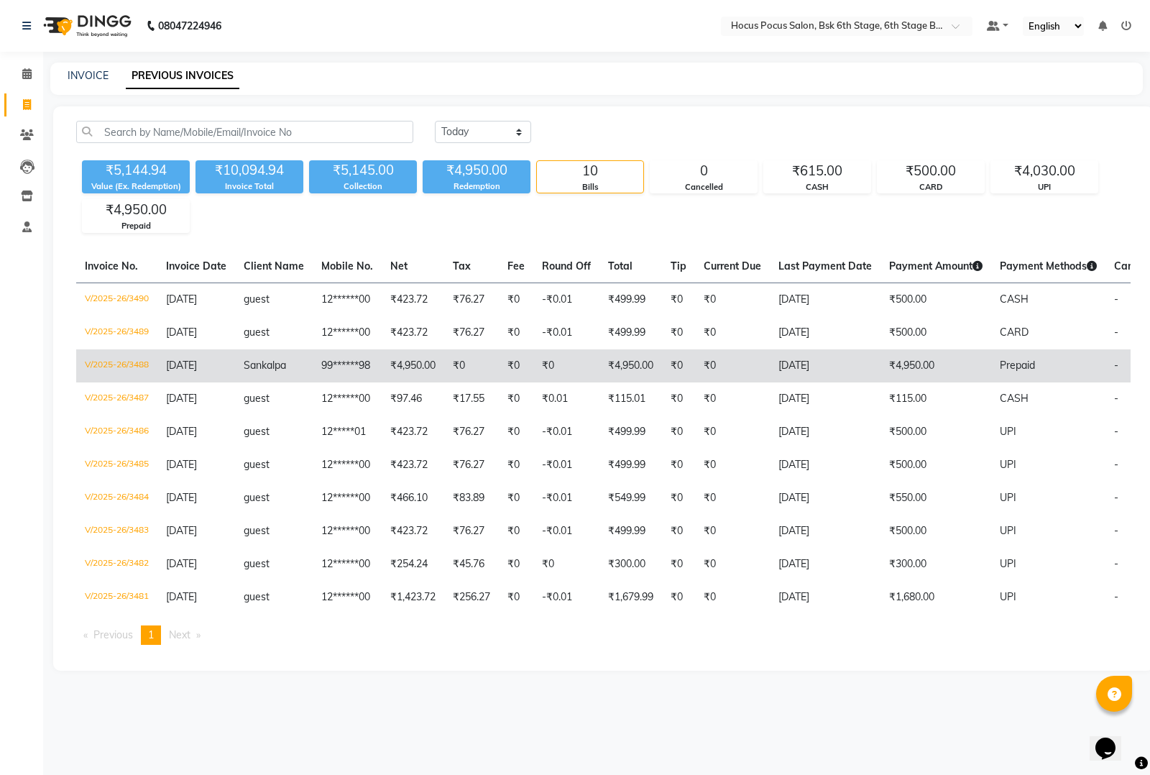
click at [874, 354] on td "[DATE]" at bounding box center [825, 365] width 111 height 33
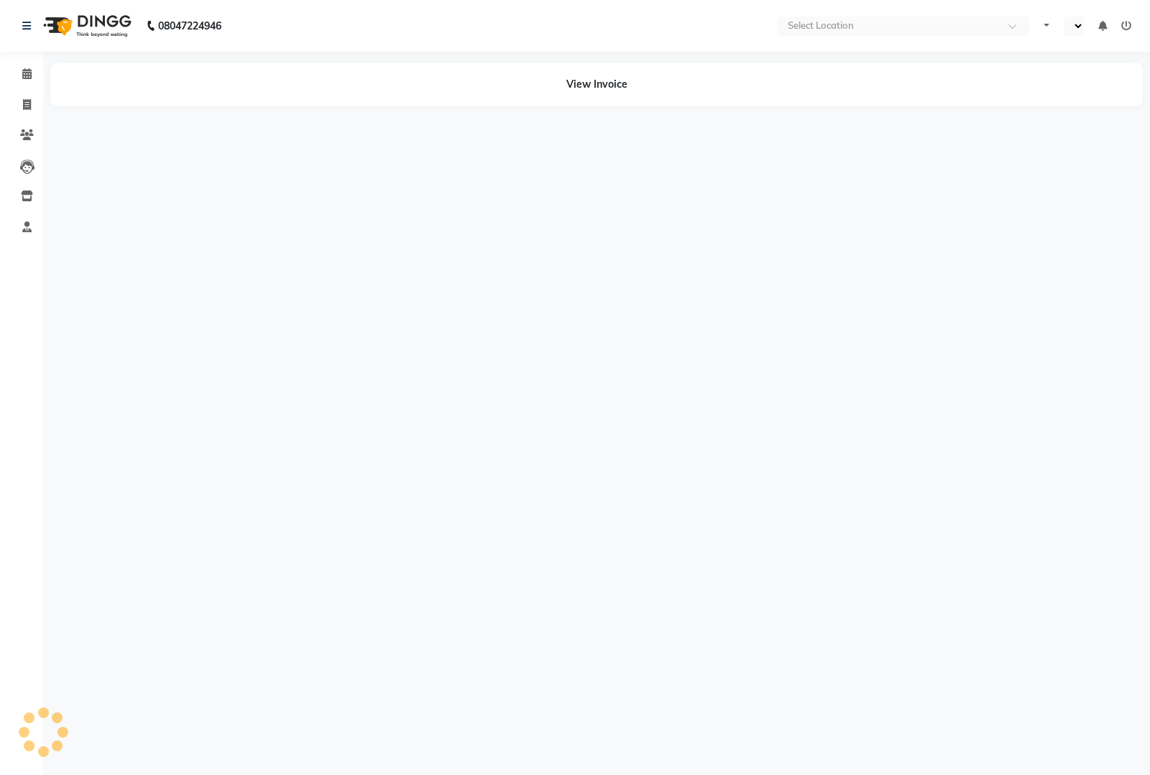
select select "en"
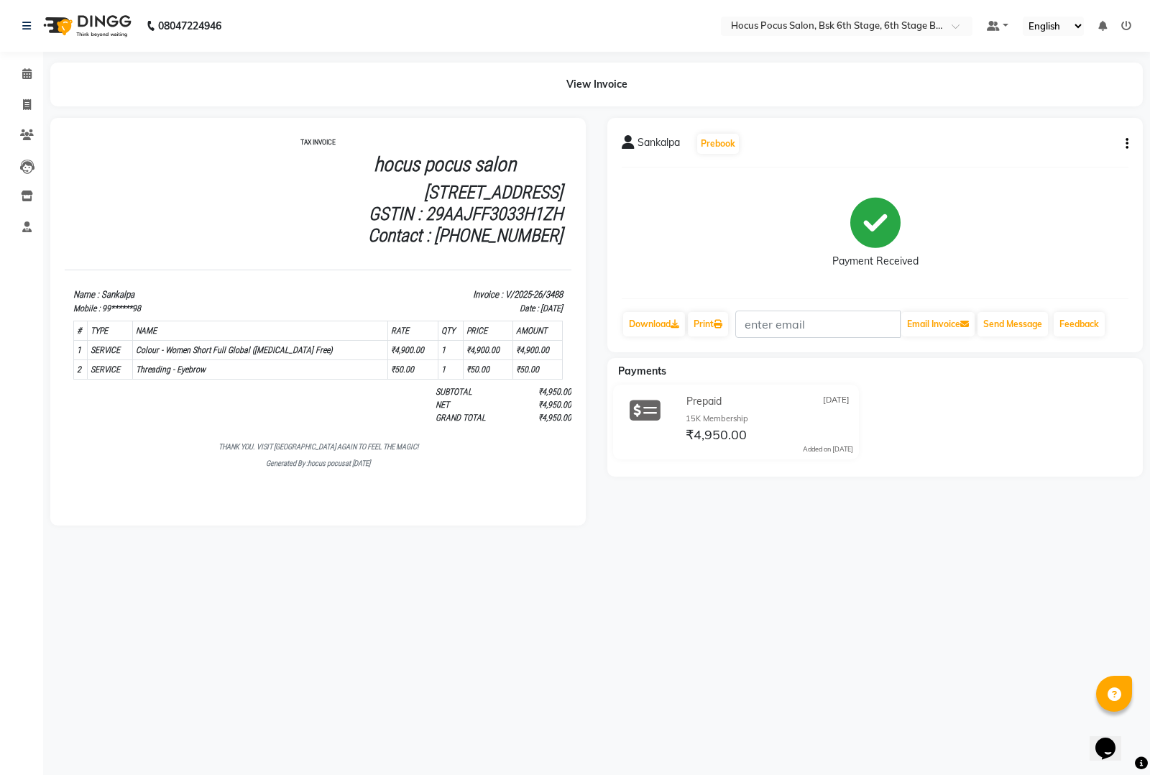
click at [1123, 141] on button "button" at bounding box center [1124, 144] width 9 height 15
click at [1058, 132] on div "Edit Invoice" at bounding box center [1071, 135] width 65 height 18
select select "service"
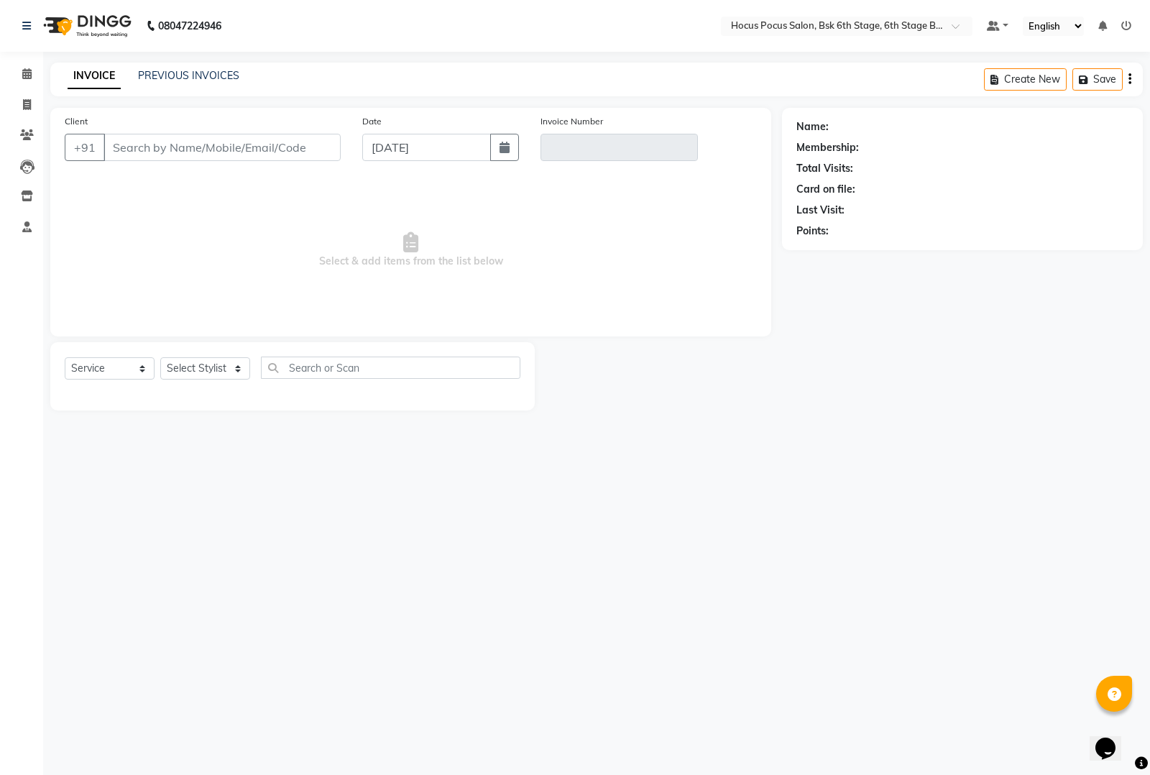
type input "99******98"
type input "V/2025-26/3488"
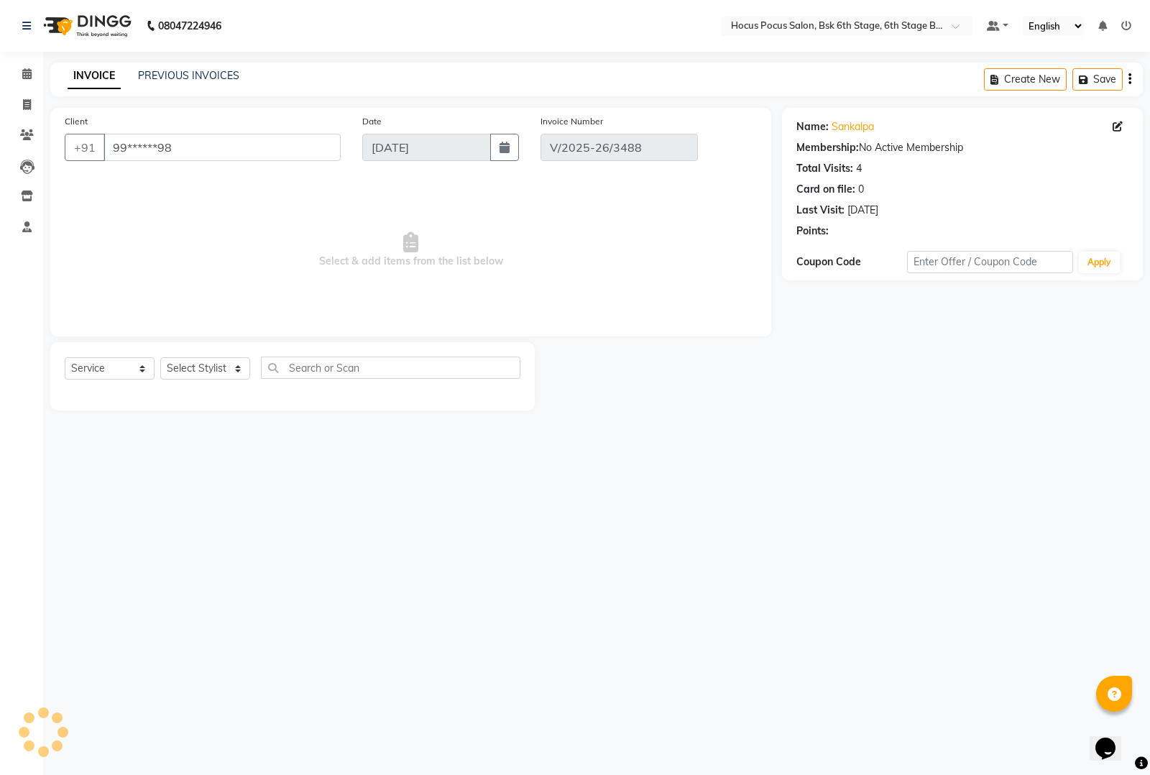
select select "select"
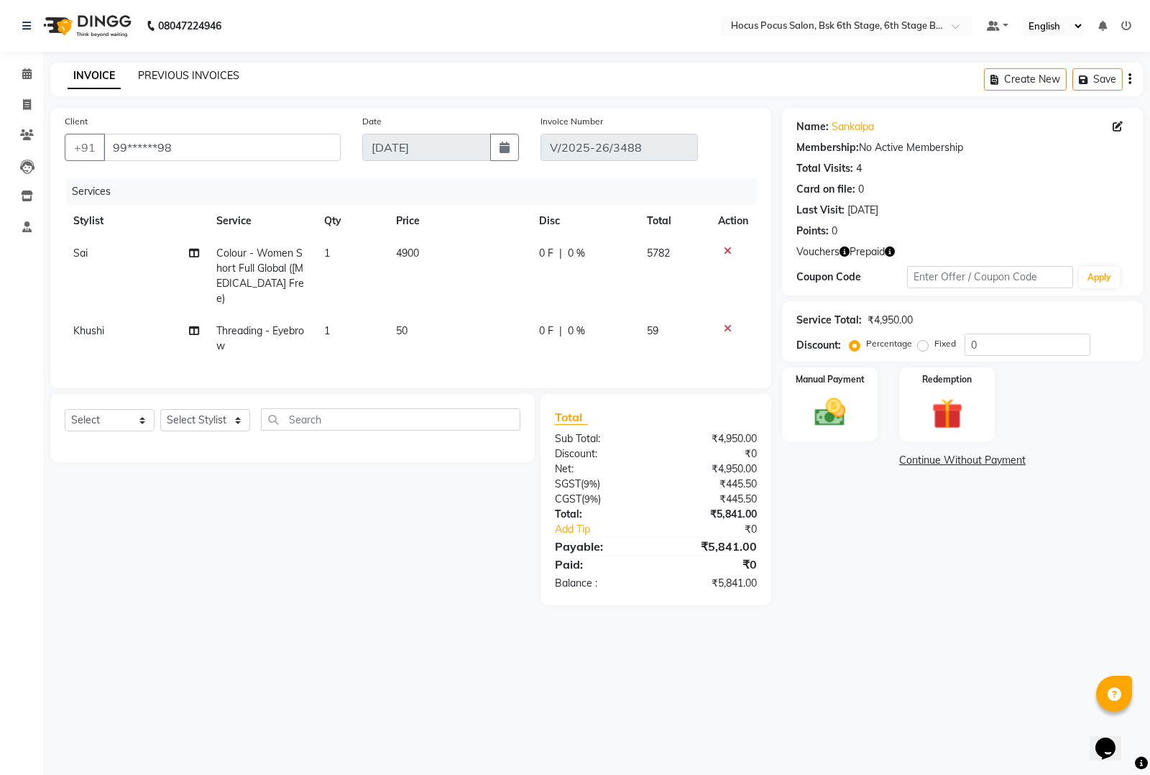
click at [203, 76] on link "PREVIOUS INVOICES" at bounding box center [188, 75] width 101 height 13
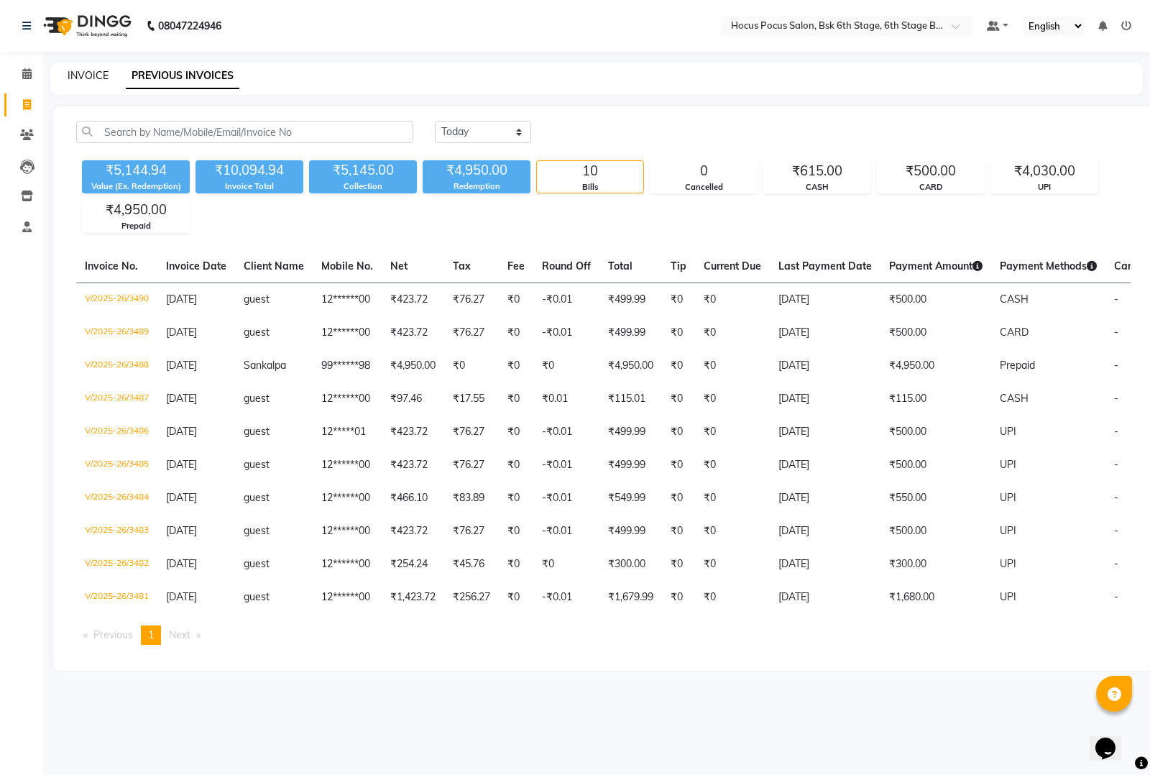
click at [83, 78] on link "INVOICE" at bounding box center [88, 75] width 41 height 13
select select "service"
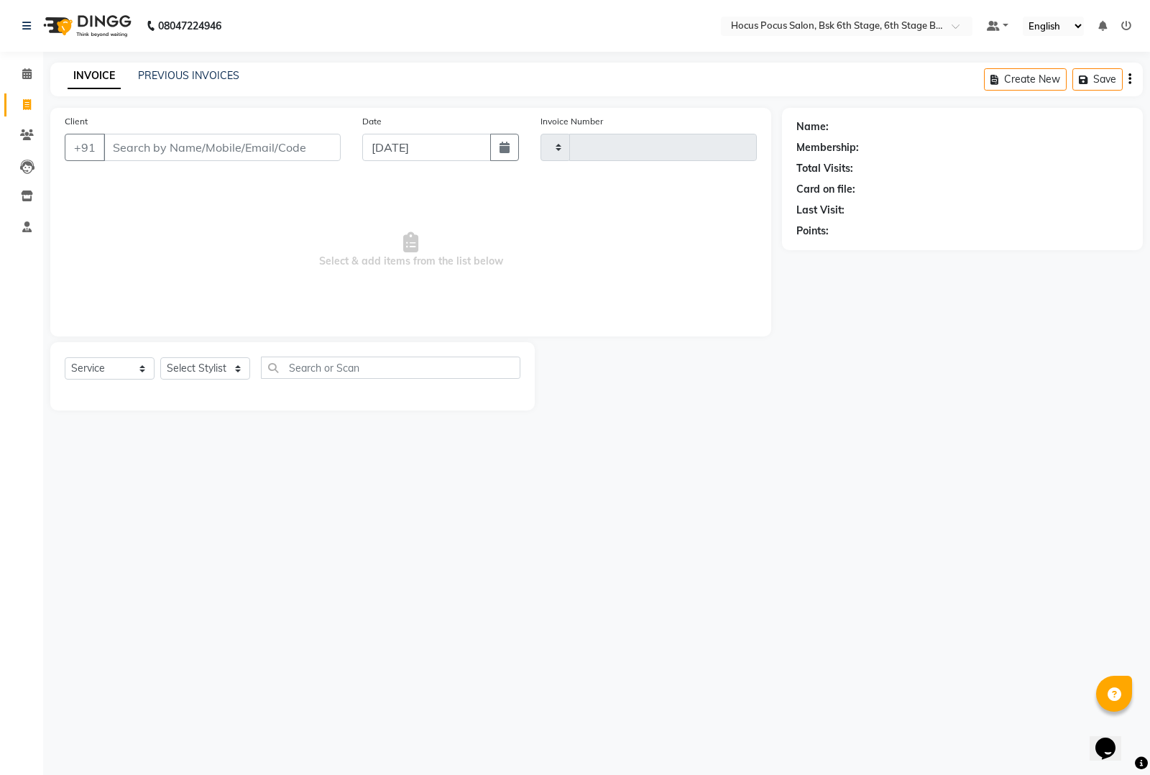
type input "3491"
select select "5242"
click at [160, 75] on link "PREVIOUS INVOICES" at bounding box center [188, 75] width 101 height 13
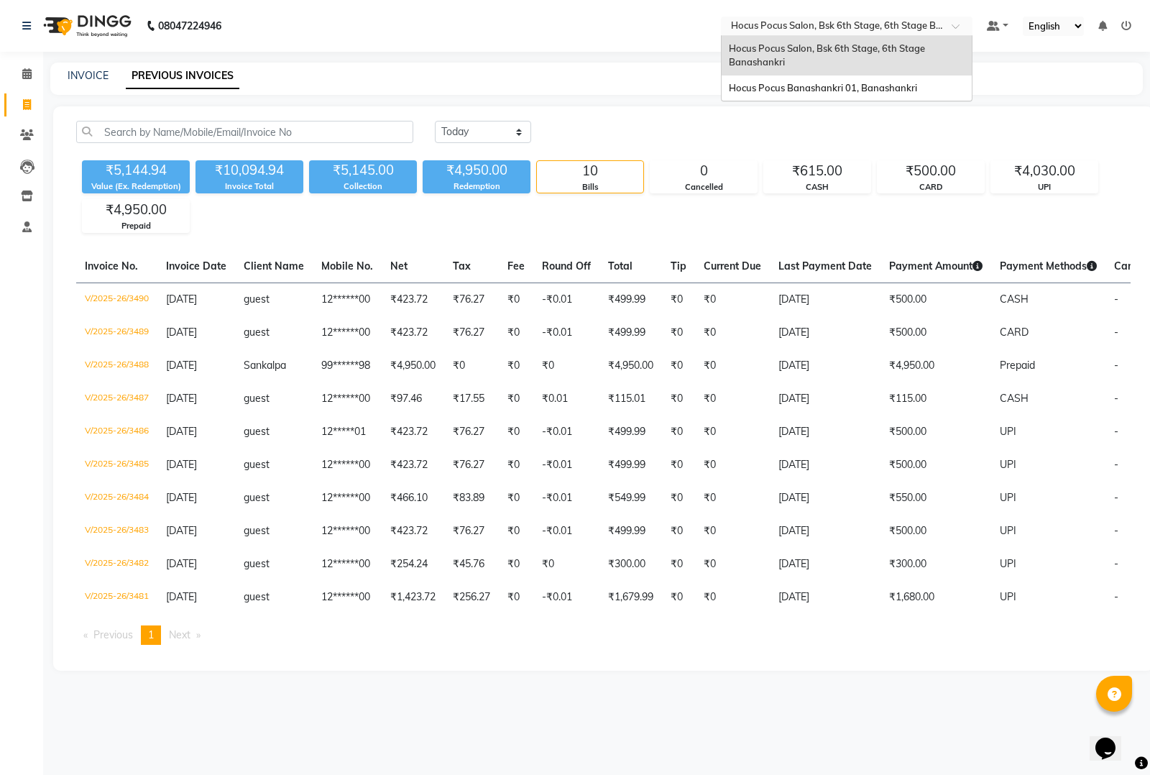
click at [836, 25] on input "text" at bounding box center [832, 27] width 208 height 14
click at [759, 79] on div "Hocus Pocus Banashankri 01, Banashankri" at bounding box center [847, 88] width 250 height 26
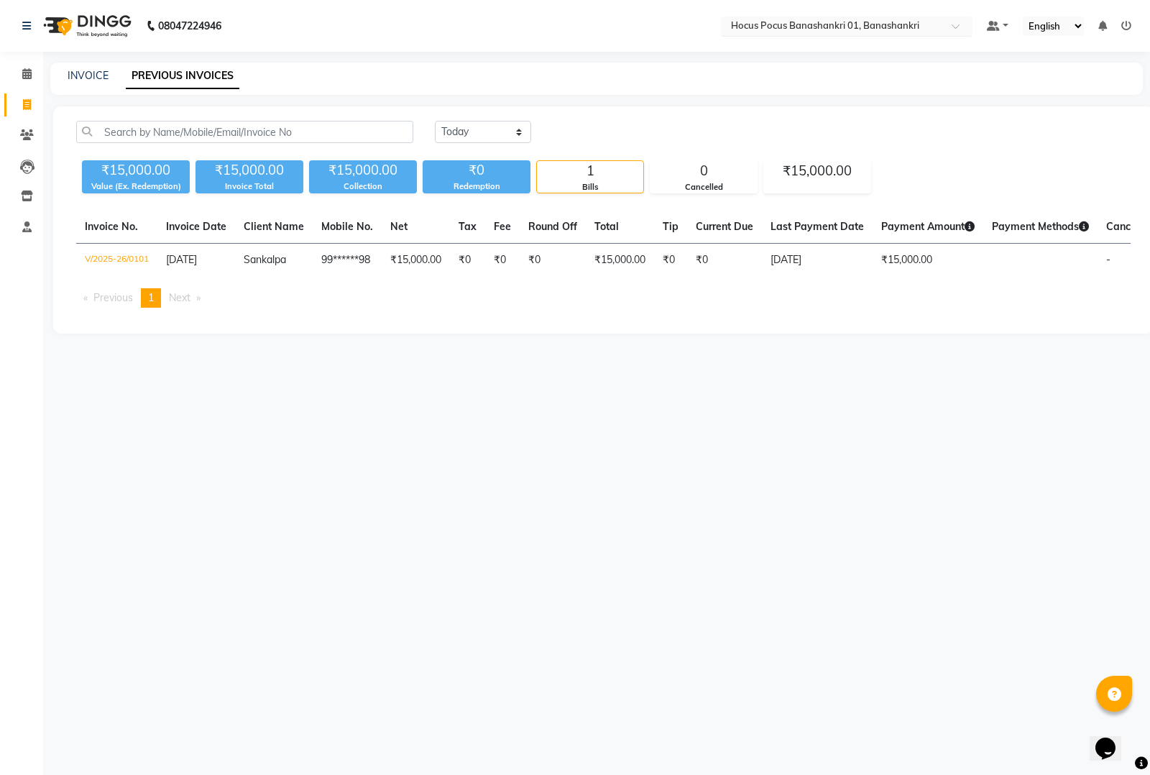
click at [857, 23] on input "text" at bounding box center [832, 27] width 208 height 14
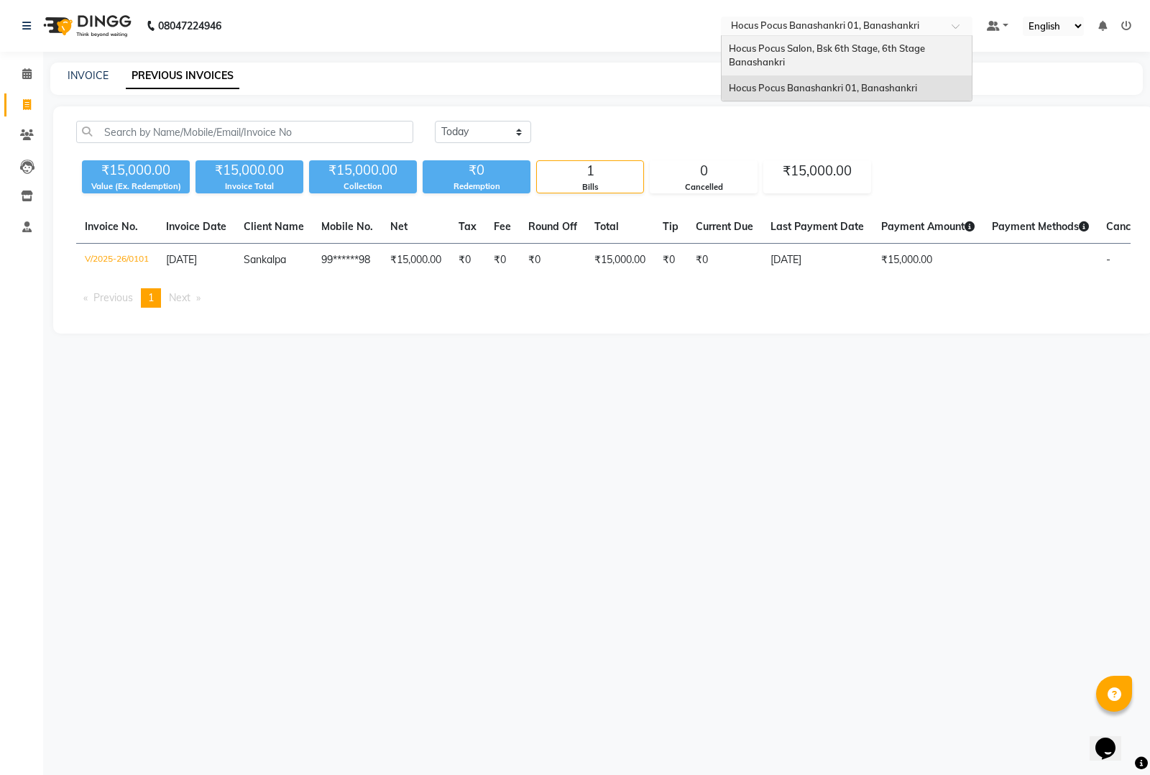
click at [770, 41] on div "Hocus Pocus Salon, Bsk 6th Stage, 6th Stage Banashankri" at bounding box center [847, 56] width 250 height 40
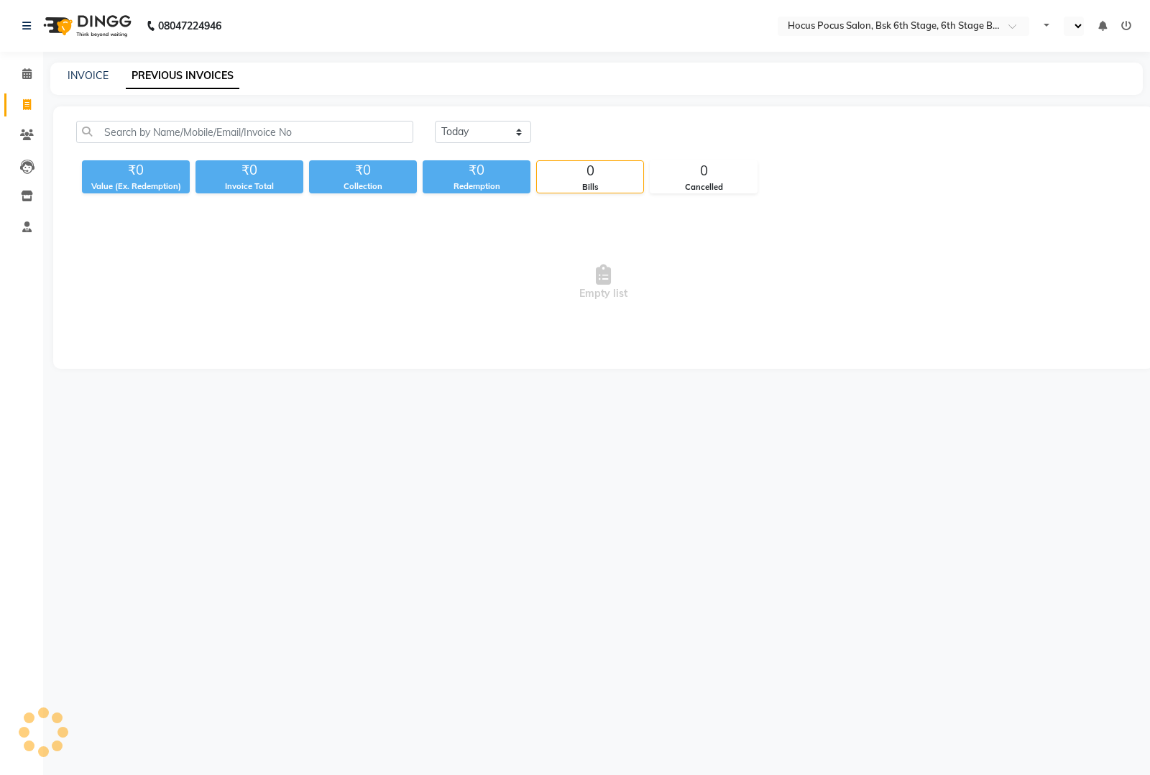
select select "en"
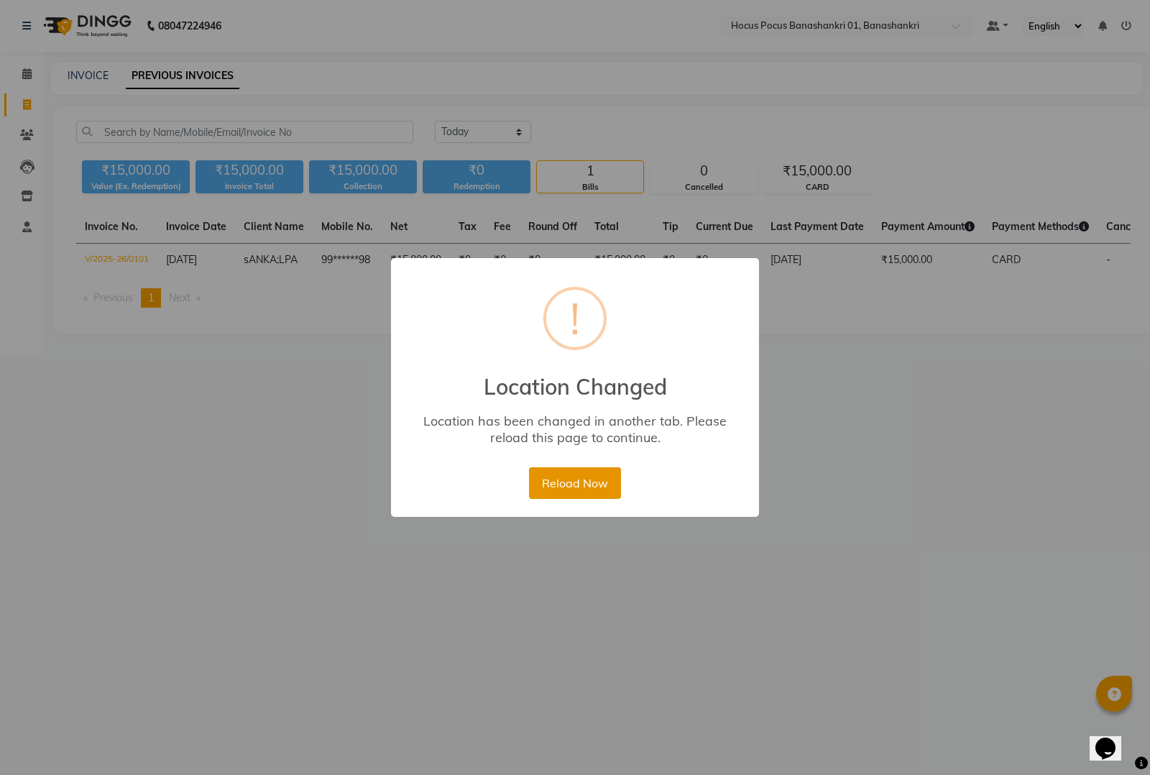
click at [556, 478] on button "Reload Now" at bounding box center [574, 483] width 91 height 32
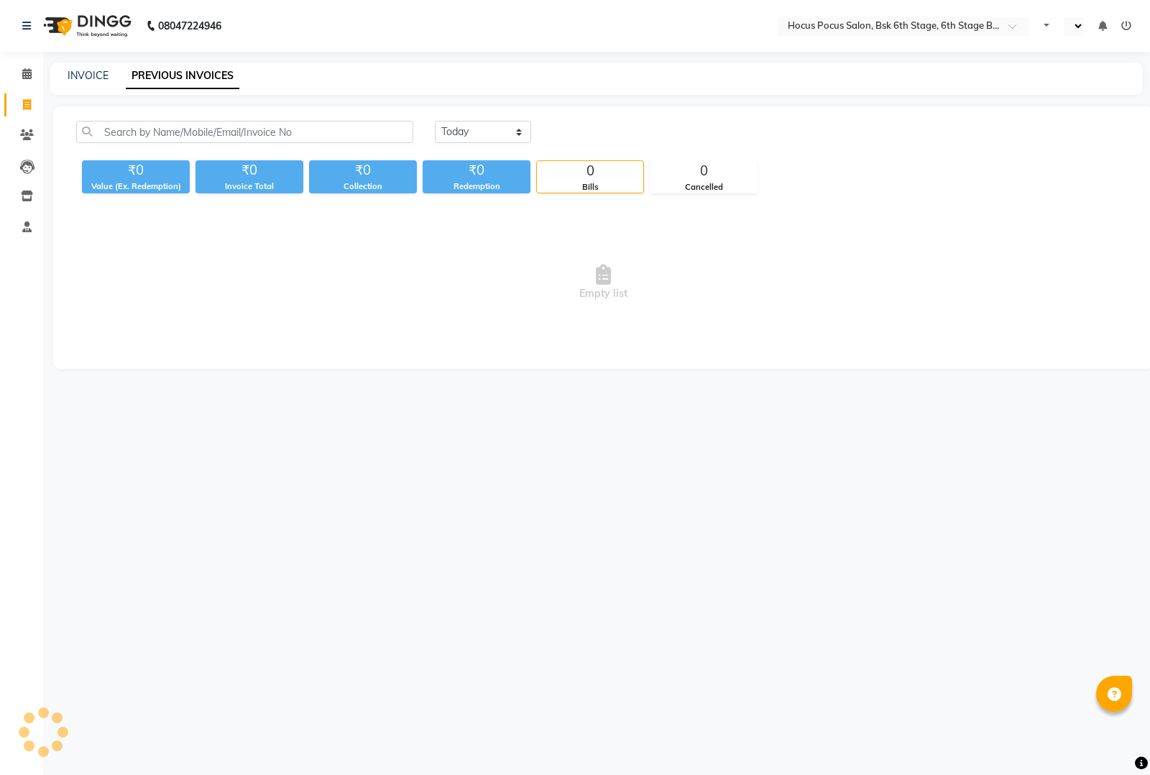
select select "en"
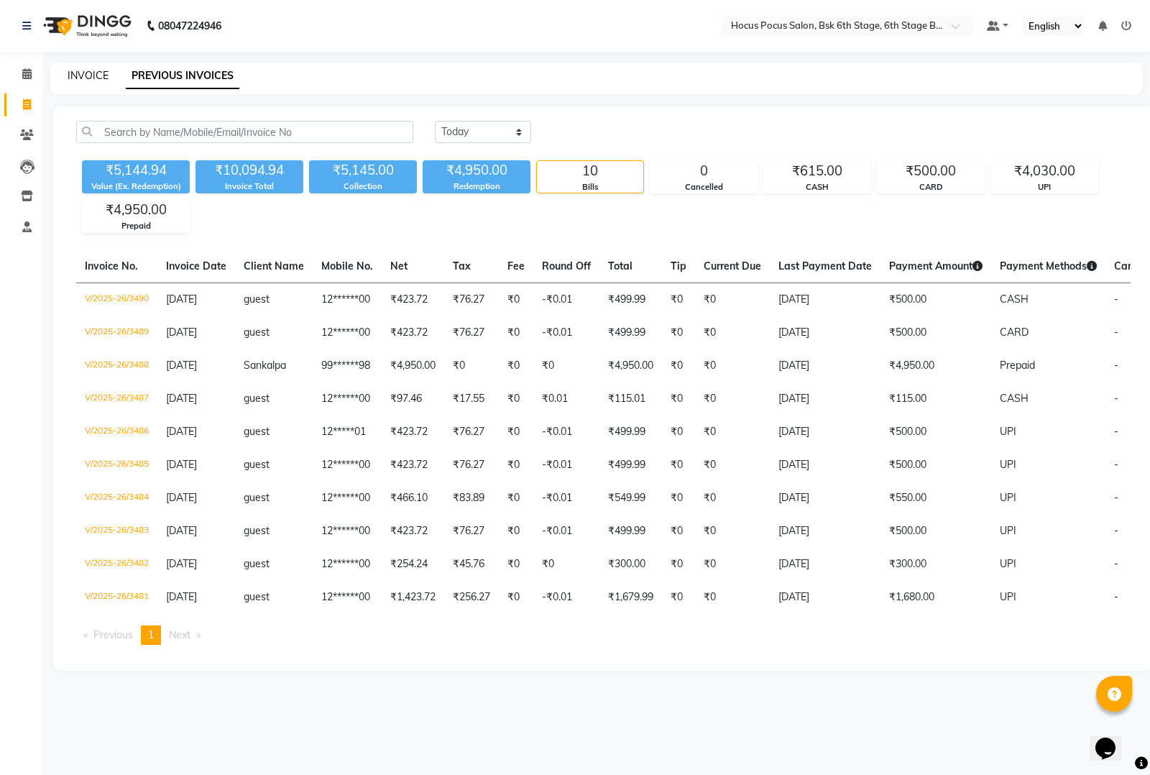
click at [97, 74] on link "INVOICE" at bounding box center [88, 75] width 41 height 13
select select "service"
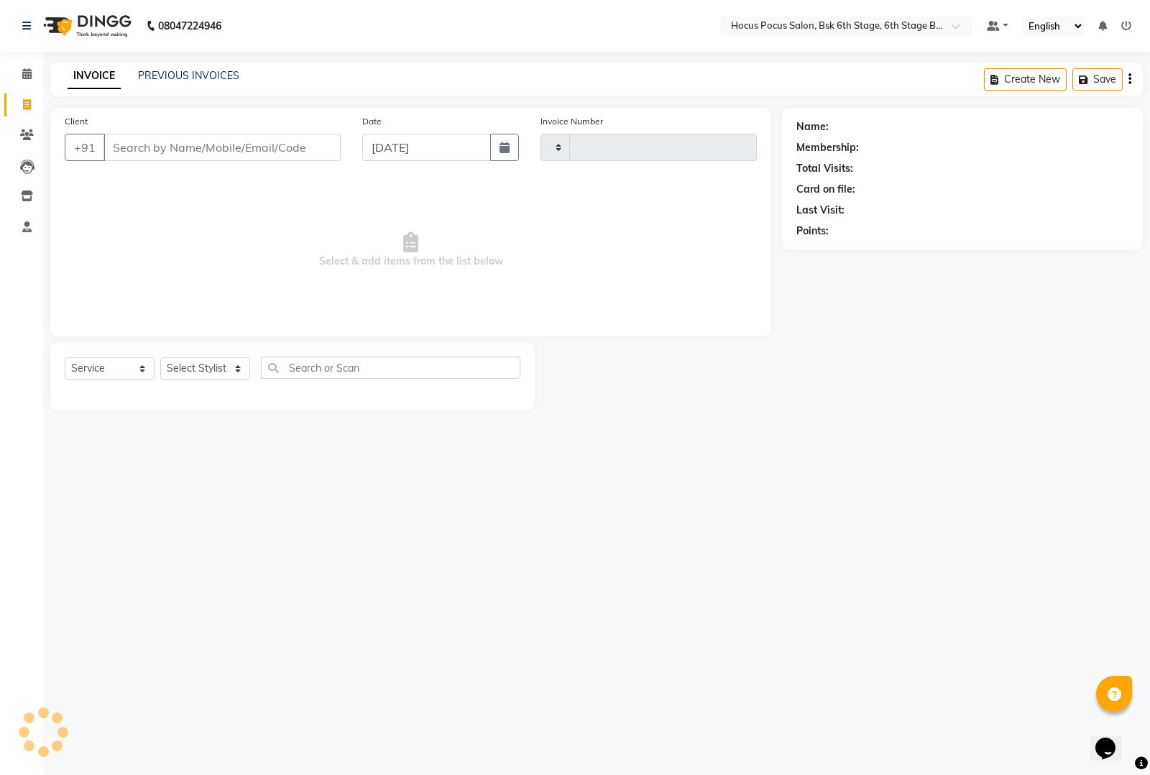
type input "3491"
select select "5242"
click at [189, 144] on input "Client" at bounding box center [222, 147] width 237 height 27
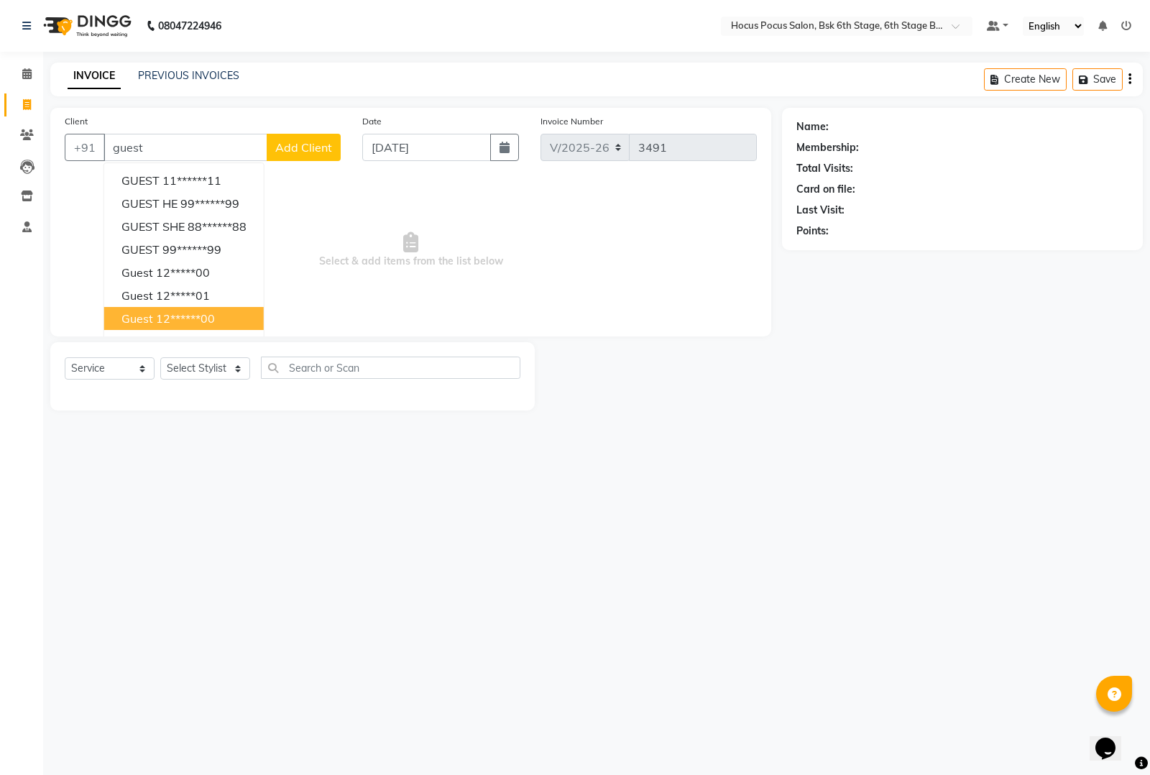
click at [165, 313] on ngb-highlight "12******00" at bounding box center [185, 318] width 59 height 14
type input "12******00"
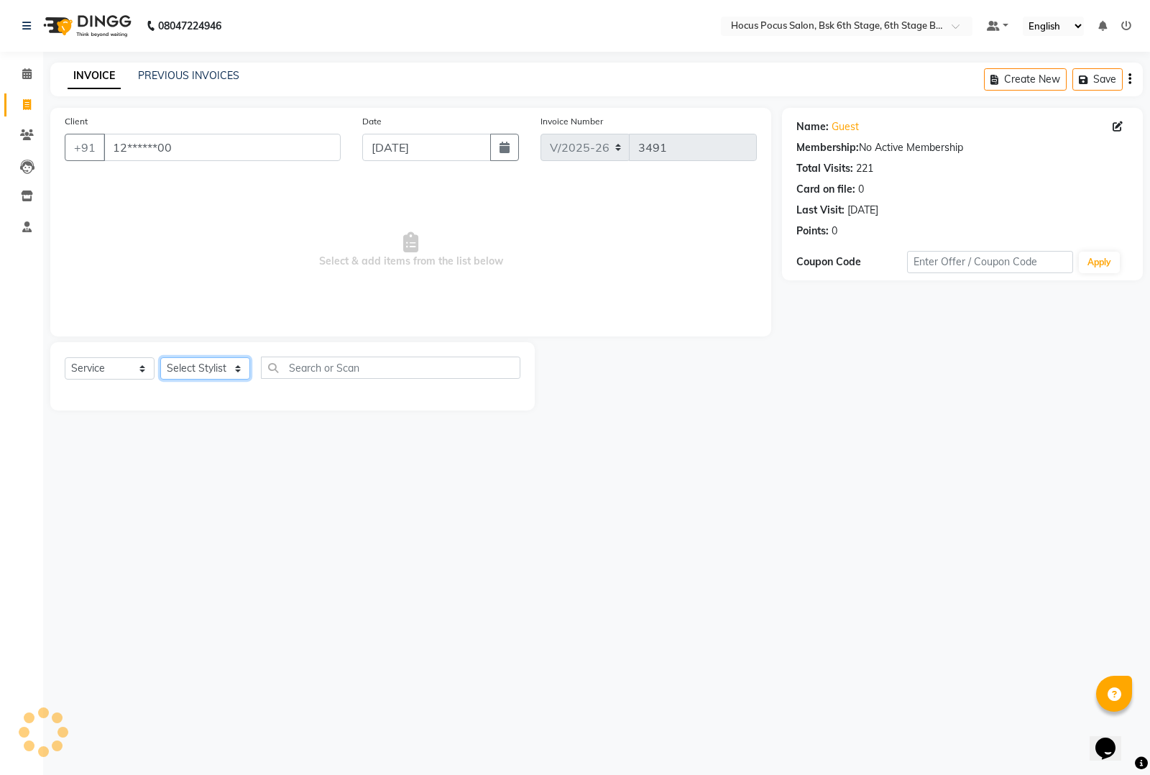
click at [216, 360] on select "Select Stylist [PERSON_NAME] hocus pocus [PERSON_NAME] [PERSON_NAME] [PERSON_NA…" at bounding box center [205, 368] width 90 height 22
select select "87767"
click at [160, 357] on select "Select Stylist [PERSON_NAME] hocus pocus [PERSON_NAME] [PERSON_NAME] [PERSON_NA…" at bounding box center [205, 368] width 90 height 22
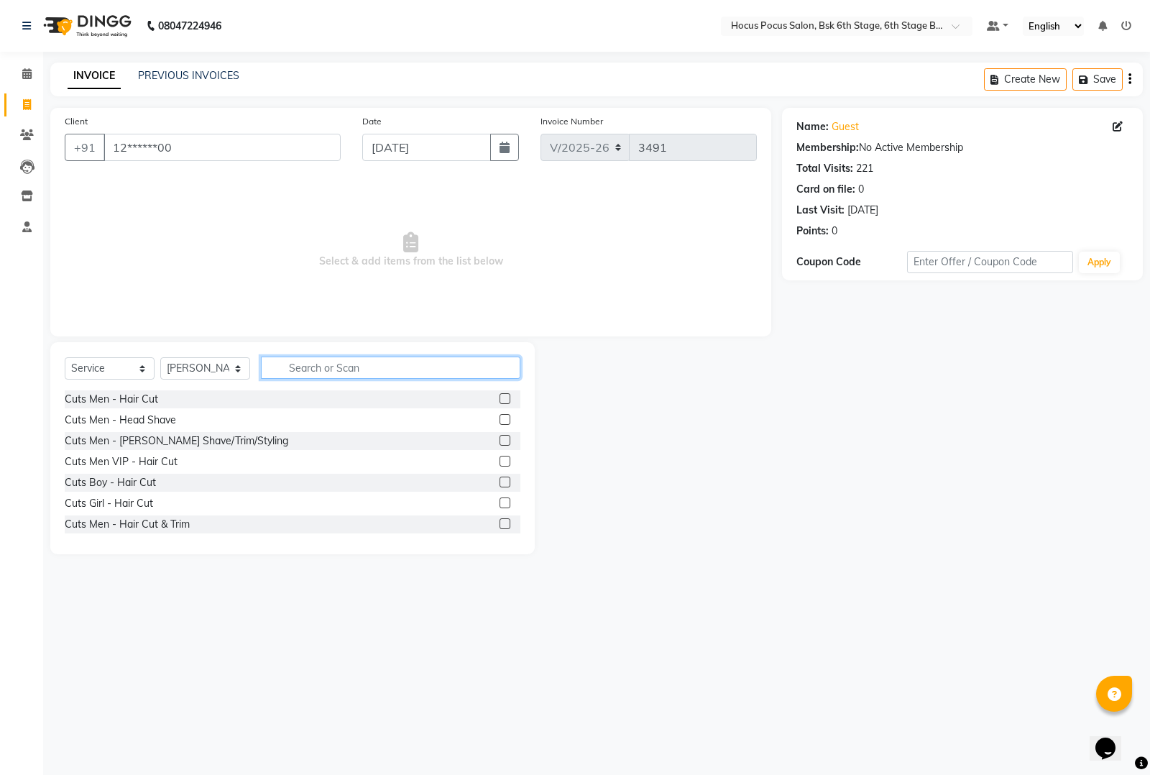
click at [317, 364] on input "text" at bounding box center [390, 368] width 259 height 22
click at [167, 523] on div "Cuts Men - Hair Cut & Trim" at bounding box center [127, 524] width 125 height 15
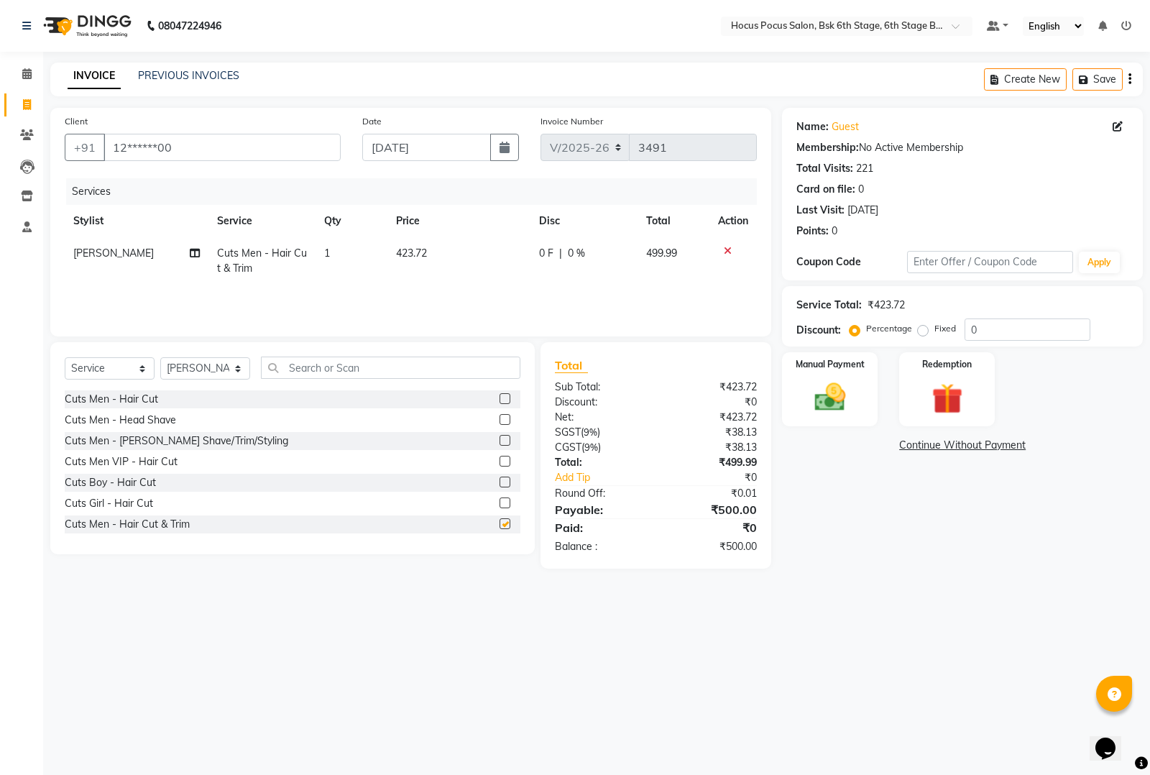
checkbox input "false"
click at [825, 408] on img at bounding box center [830, 397] width 52 height 37
click at [897, 446] on span "CASH" at bounding box center [901, 446] width 31 height 17
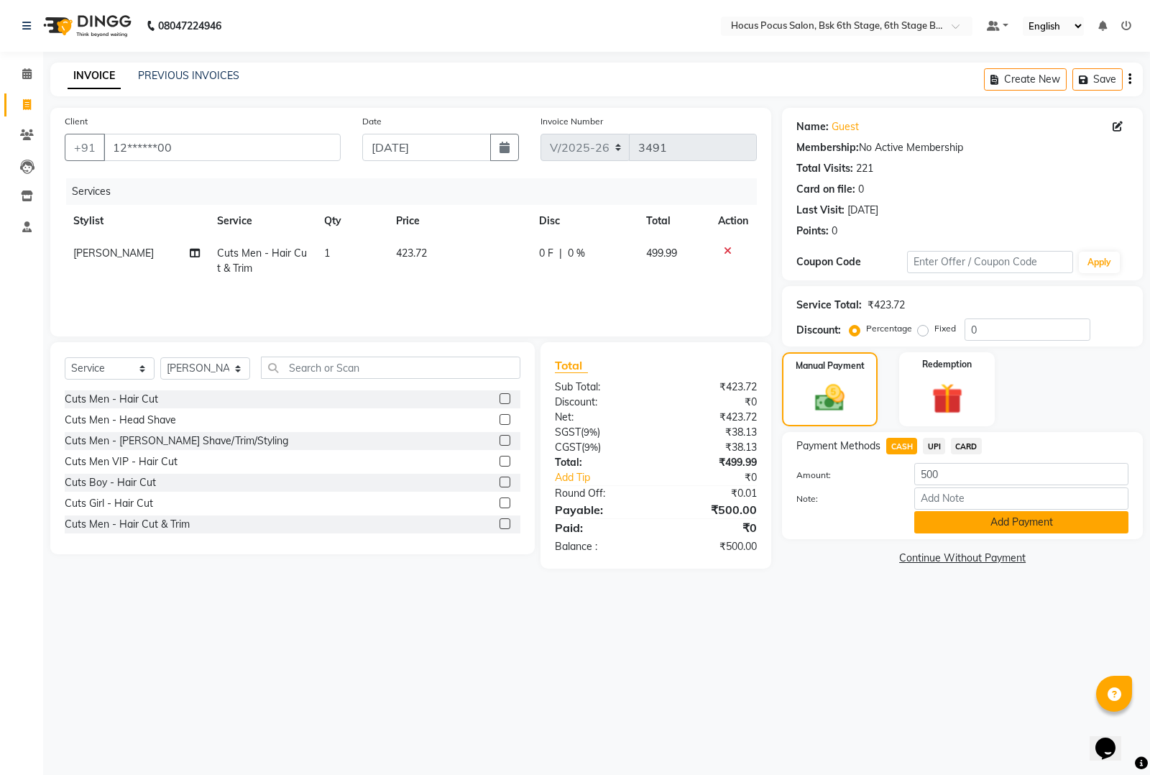
click at [956, 518] on button "Add Payment" at bounding box center [1021, 522] width 214 height 22
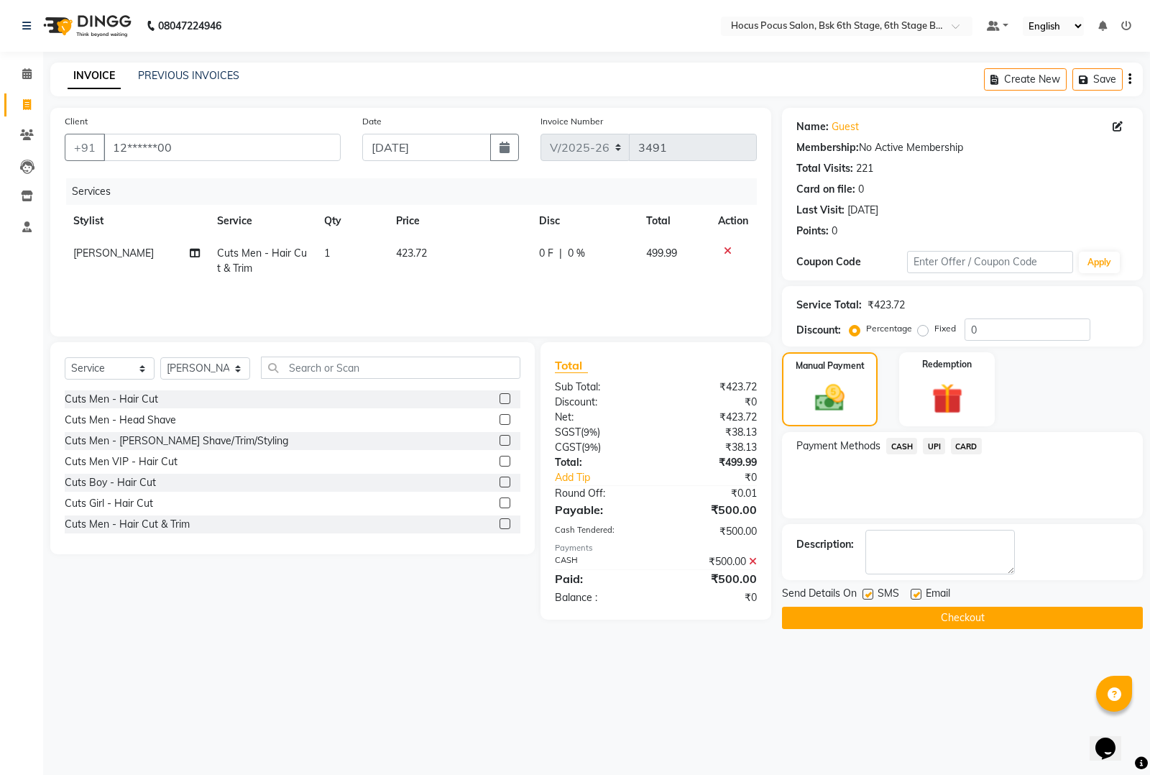
click at [871, 590] on label at bounding box center [868, 594] width 11 height 11
click at [871, 590] on input "checkbox" at bounding box center [867, 594] width 9 height 9
checkbox input "false"
click at [865, 615] on button "Checkout" at bounding box center [962, 618] width 361 height 22
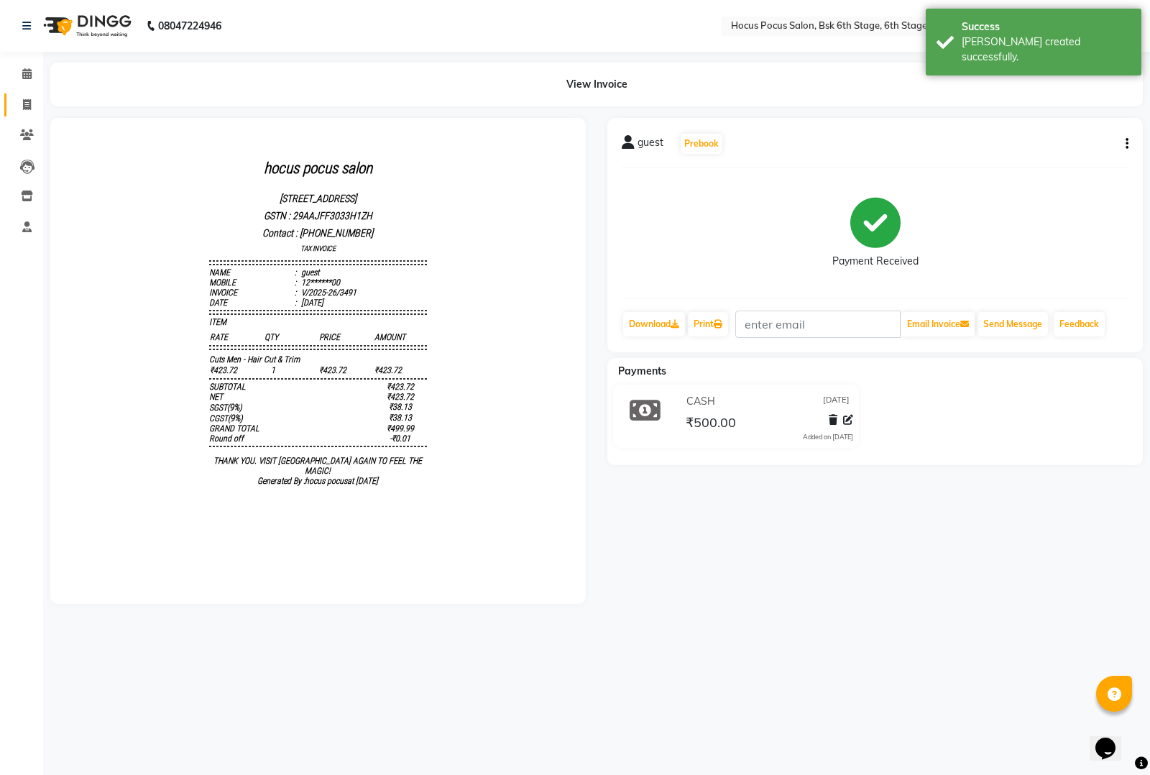
click at [29, 95] on link "Invoice" at bounding box center [21, 105] width 35 height 24
select select "service"
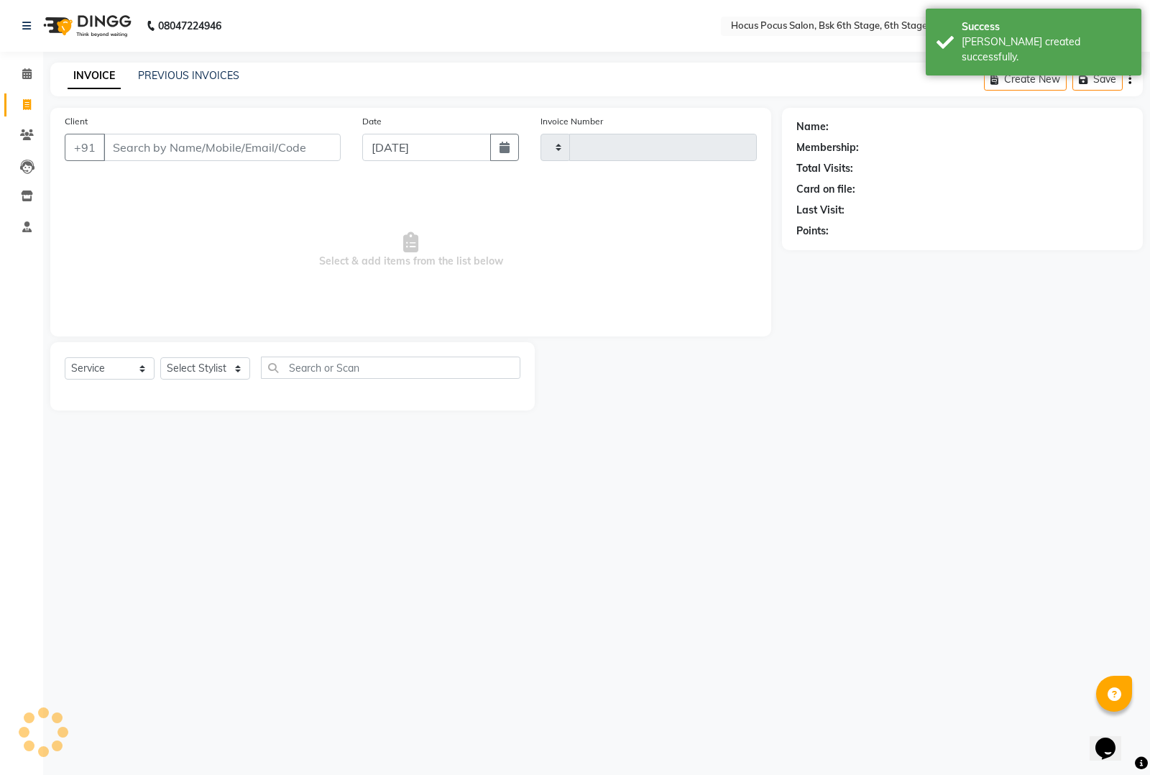
type input "3492"
select select "5242"
click at [188, 75] on link "PREVIOUS INVOICES" at bounding box center [188, 75] width 101 height 13
